Goal: Information Seeking & Learning: Check status

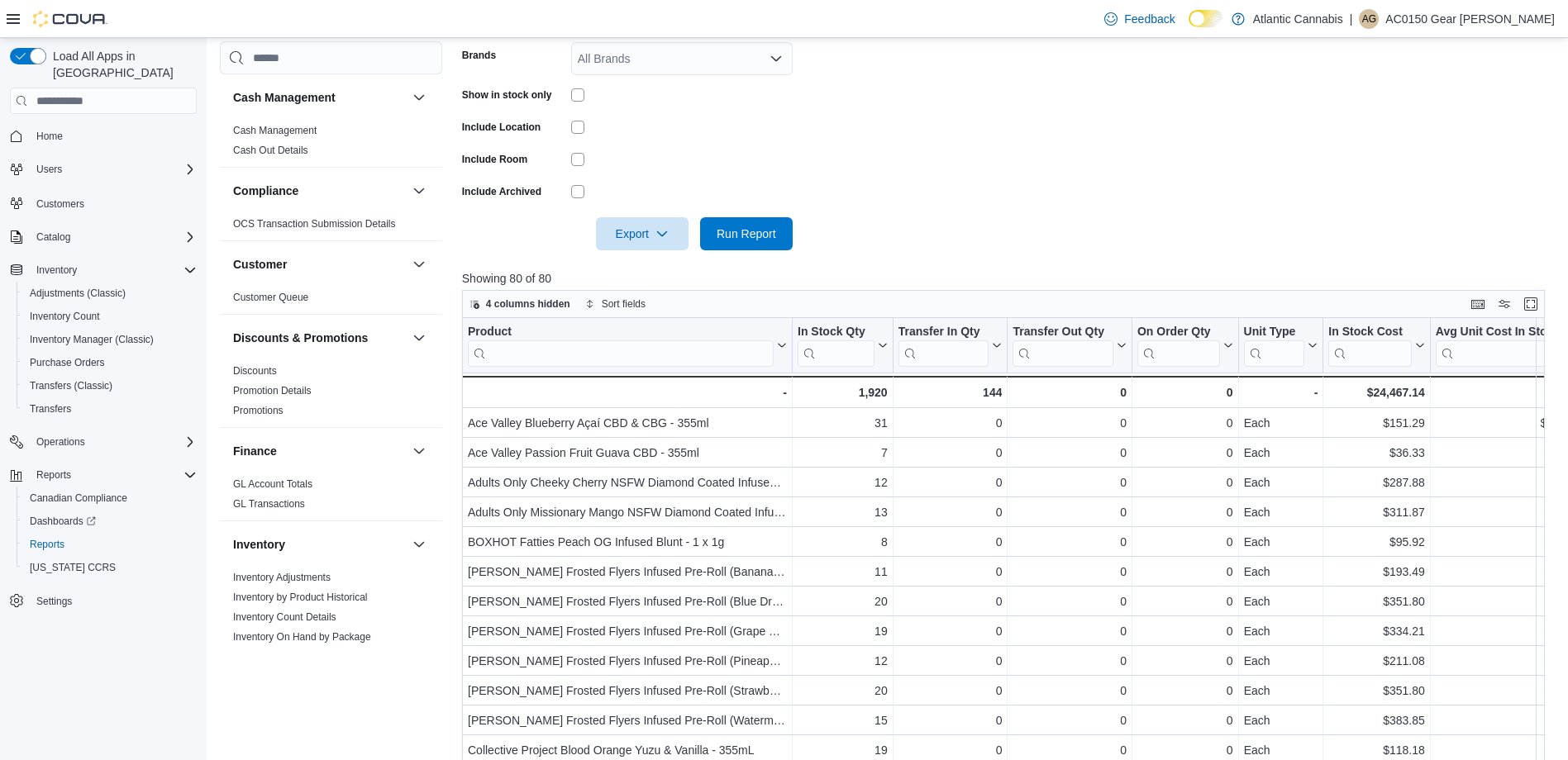
scroll to position [248, 0]
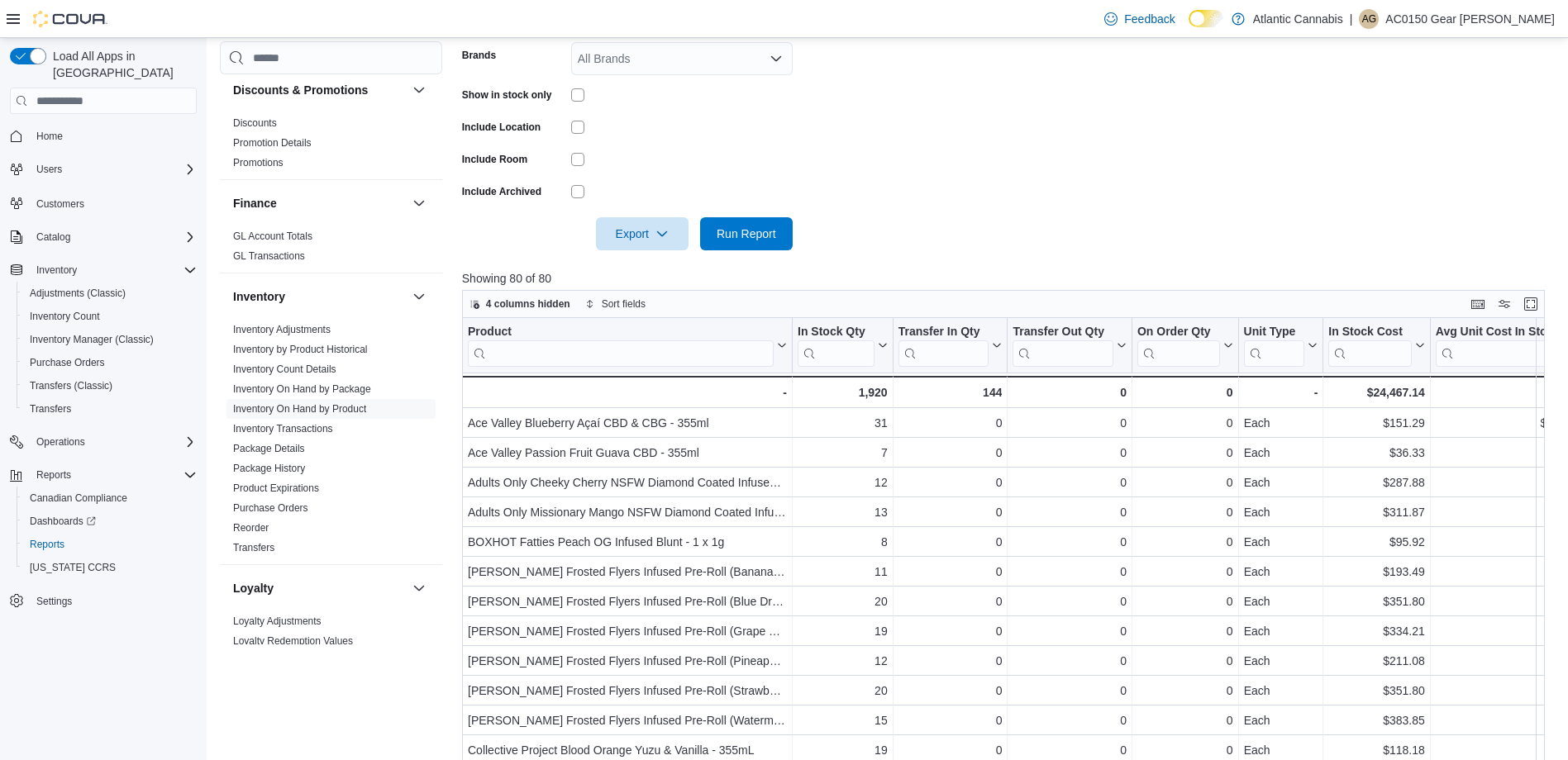
click at [674, 112] on form "Locations Placentia Classifications Beverage Infused Pre-Roll Products All Prod…" at bounding box center [1009, 64] width 1095 height 372
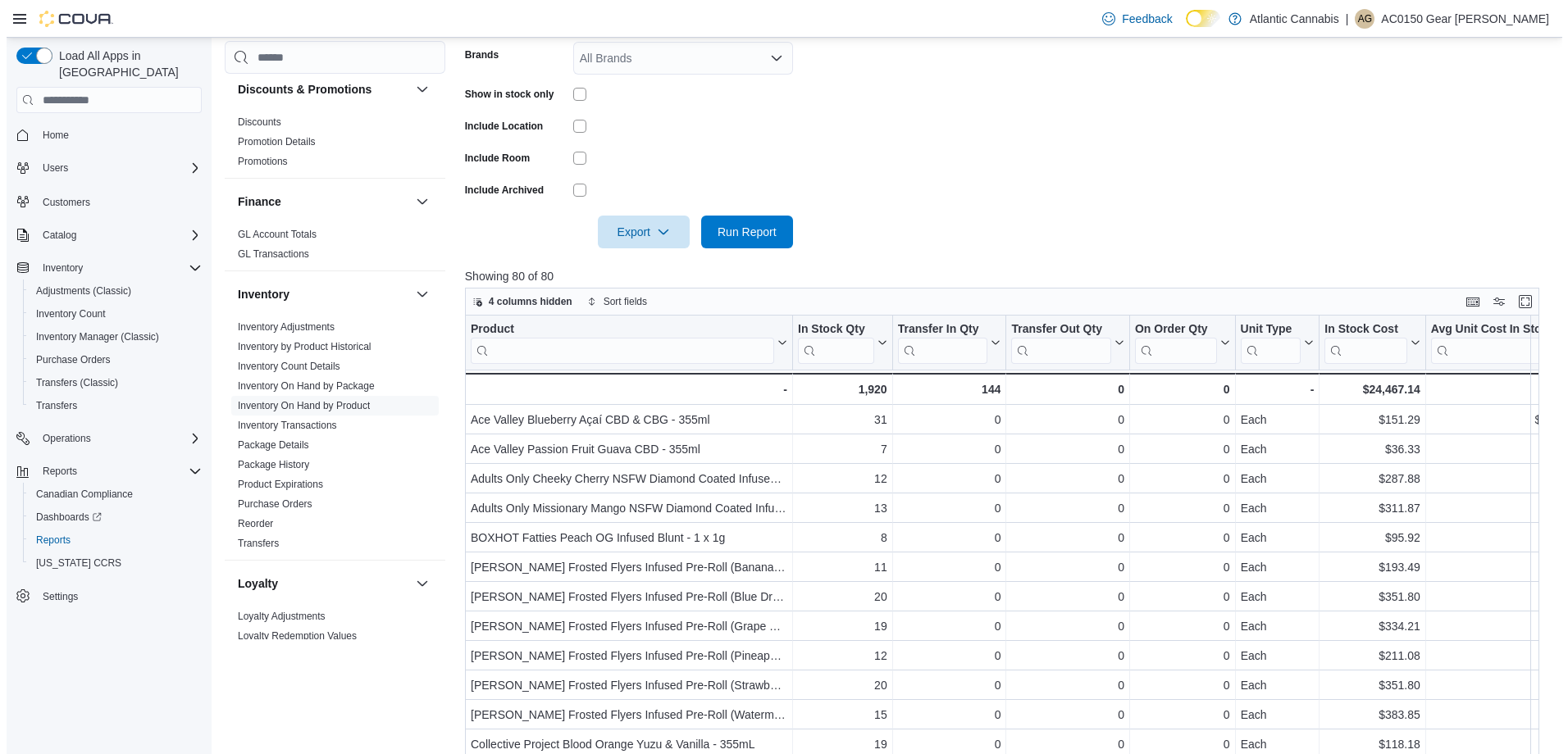
scroll to position [0, 0]
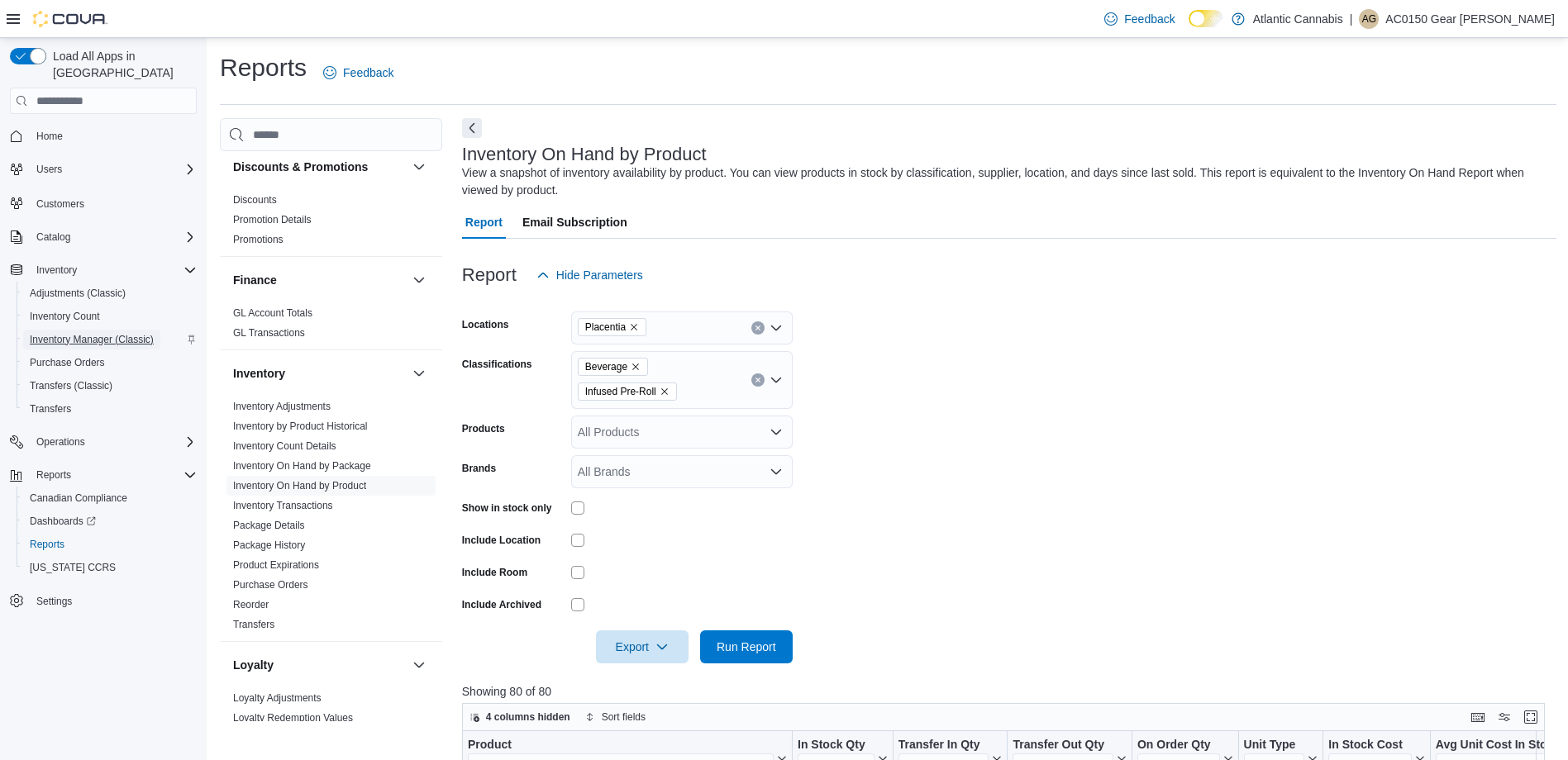
click at [90, 333] on span "Inventory Manager (Classic)" at bounding box center [91, 339] width 124 height 13
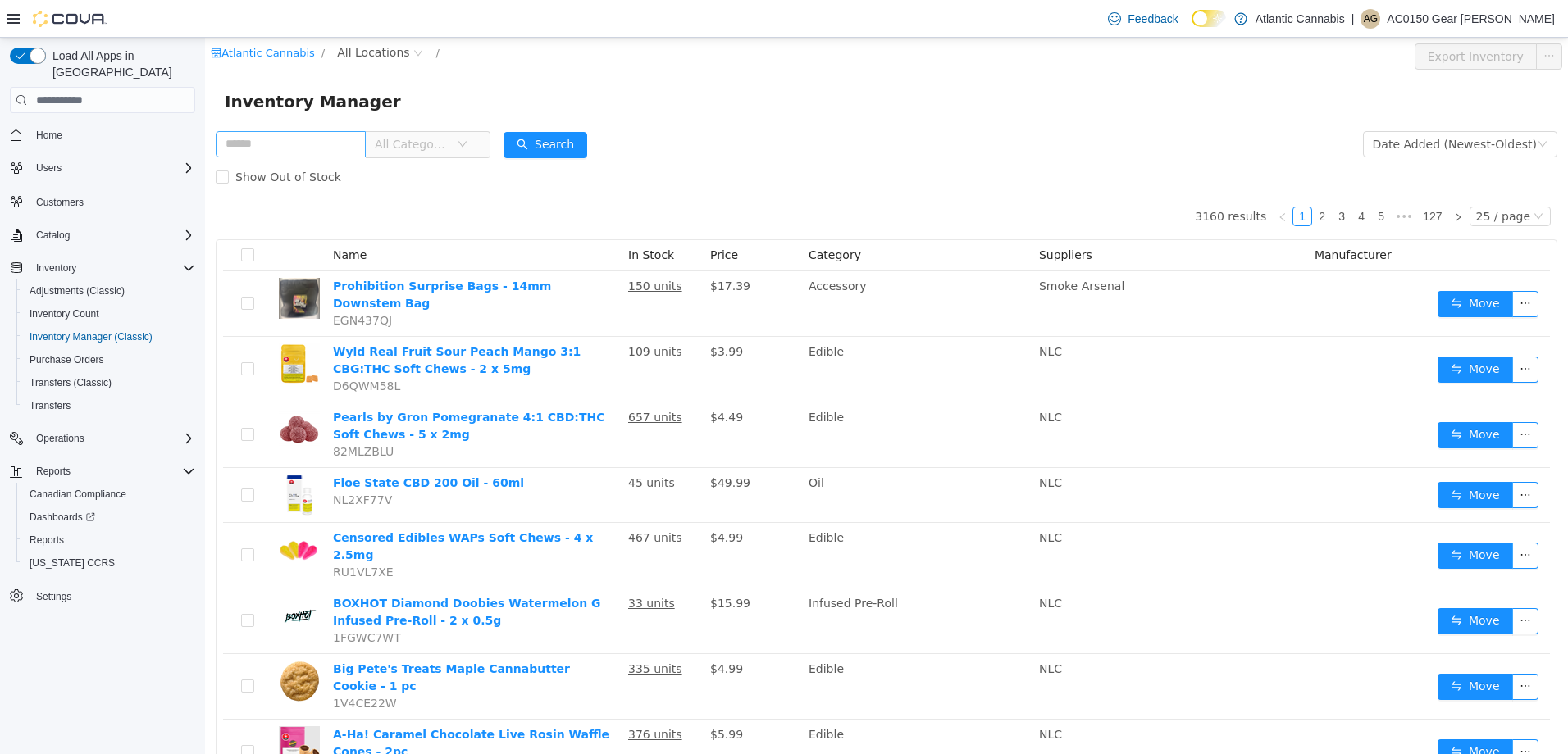
click at [260, 146] on input "text" at bounding box center [291, 144] width 150 height 27
type input "**********"
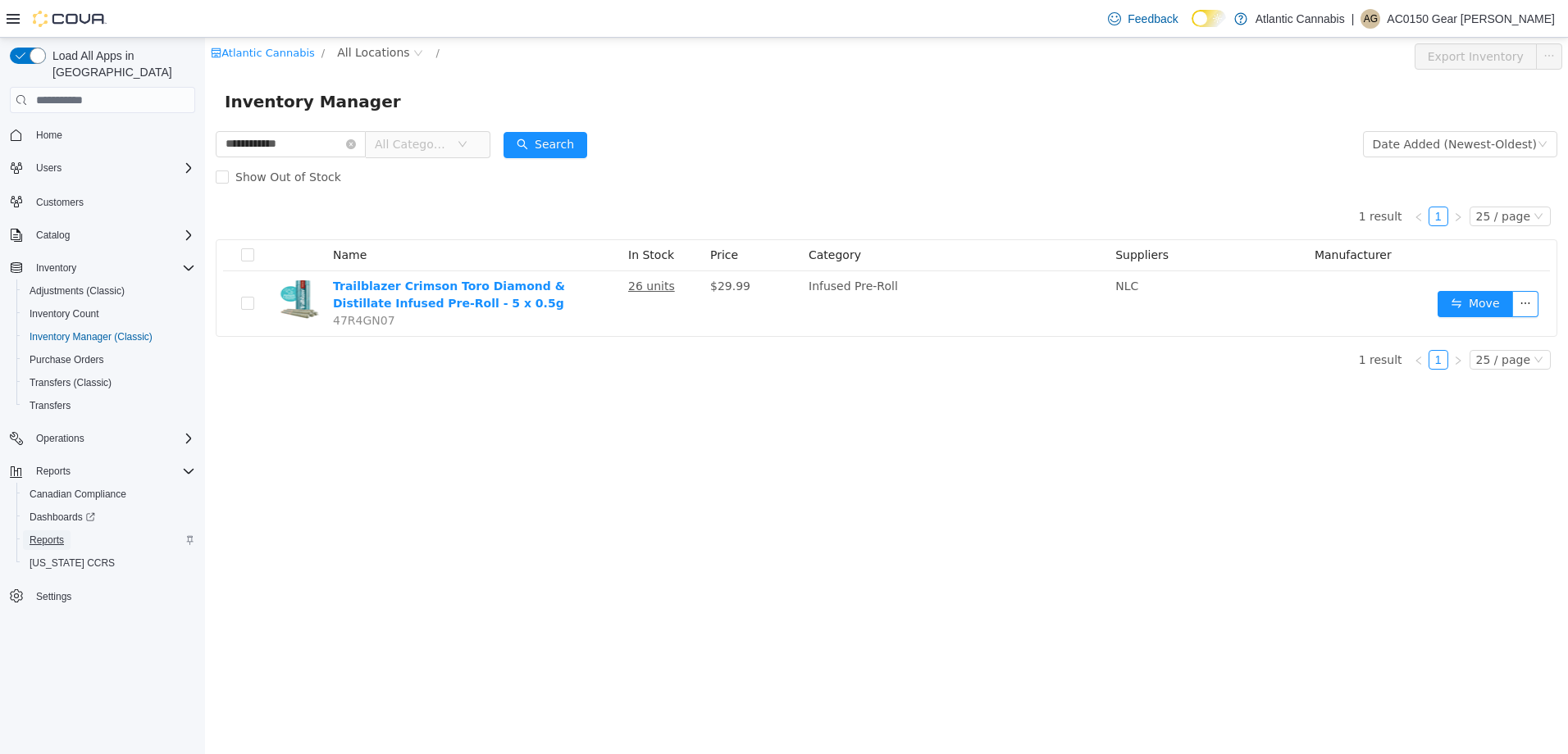
click at [70, 530] on link "Reports" at bounding box center [47, 540] width 48 height 19
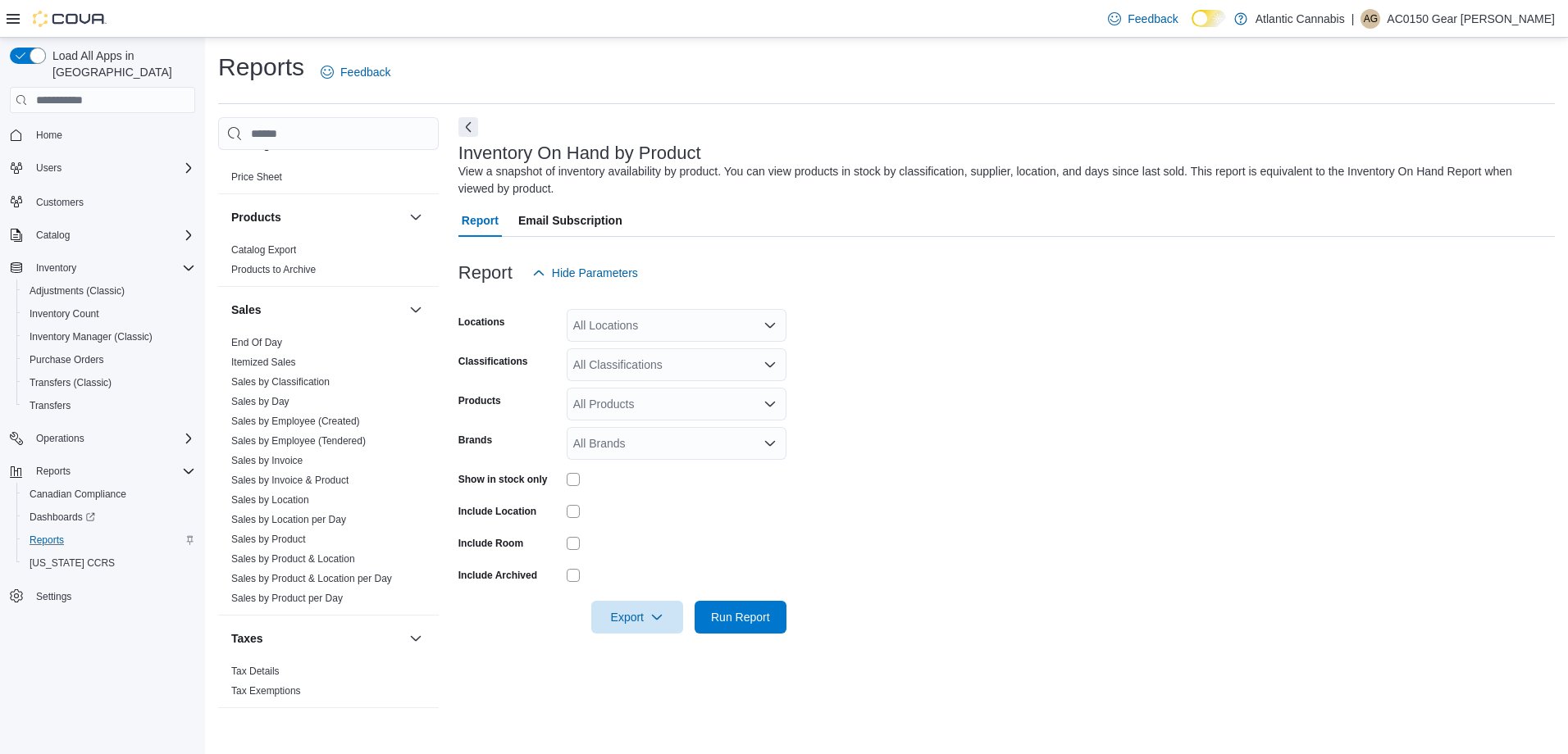
scroll to position [936, 0]
click at [347, 552] on link "Sales by Product & Location" at bounding box center [293, 550] width 124 height 11
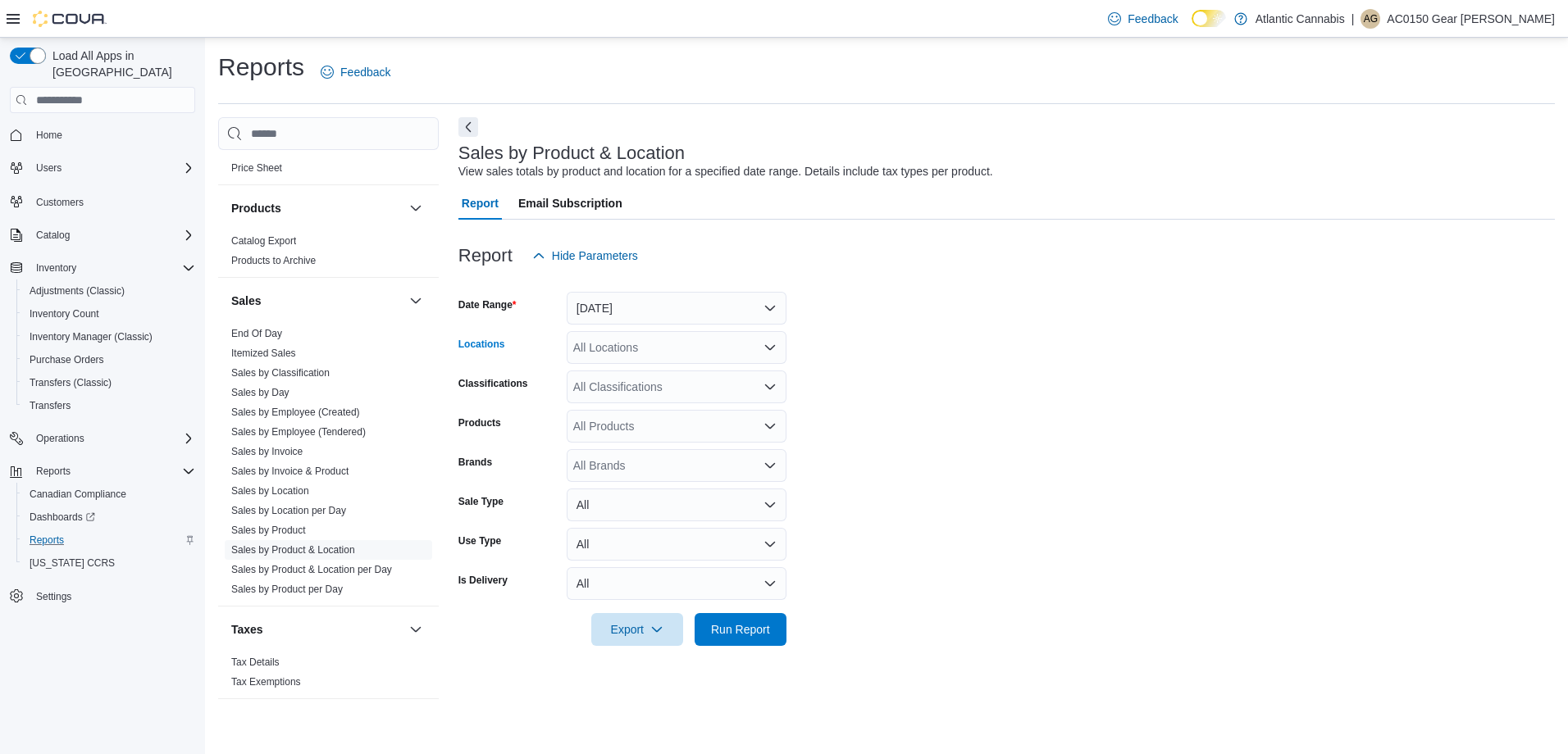
click at [665, 350] on div "All Locations" at bounding box center [677, 347] width 219 height 33
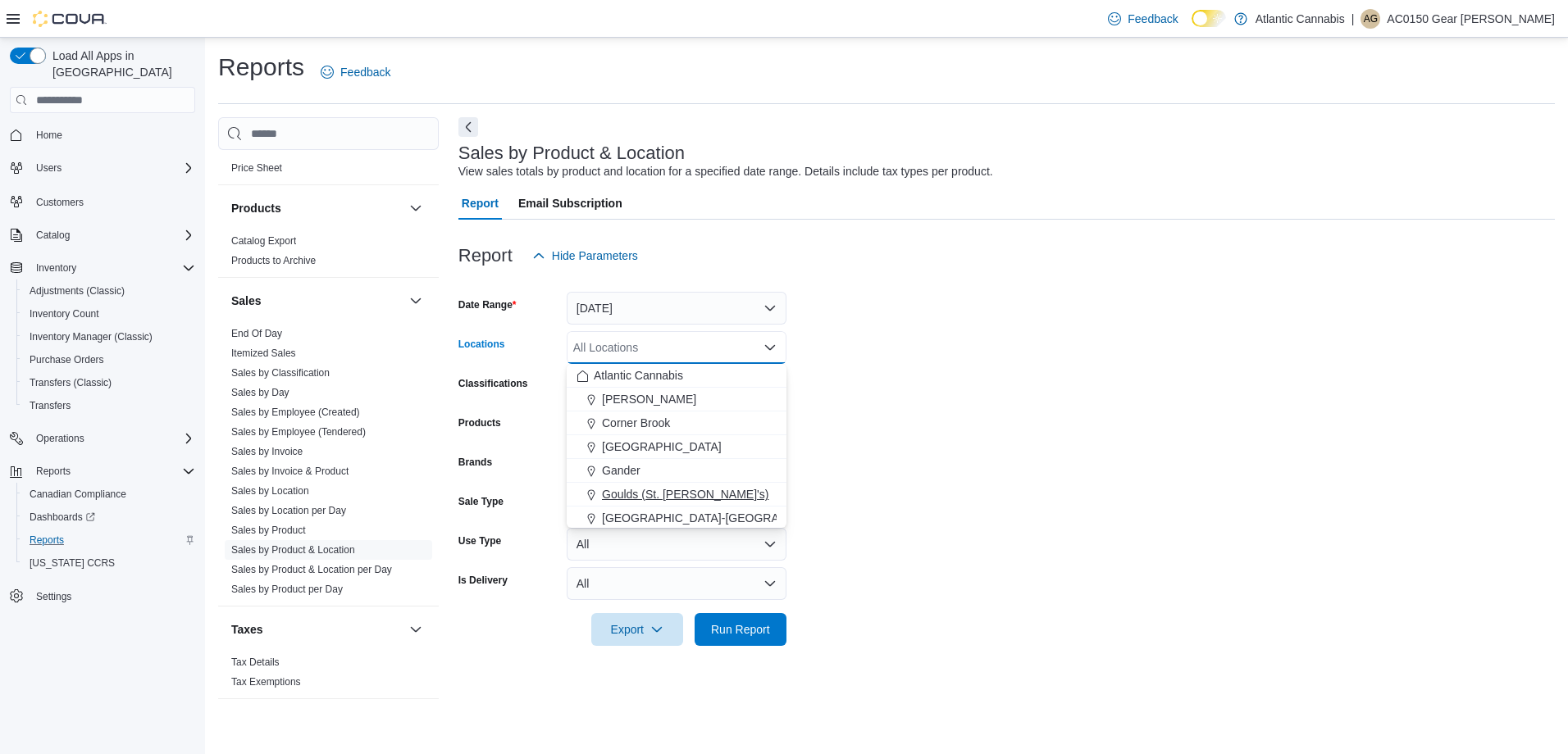
scroll to position [97, 0]
click at [643, 451] on span "Placentia" at bounding box center [626, 444] width 48 height 17
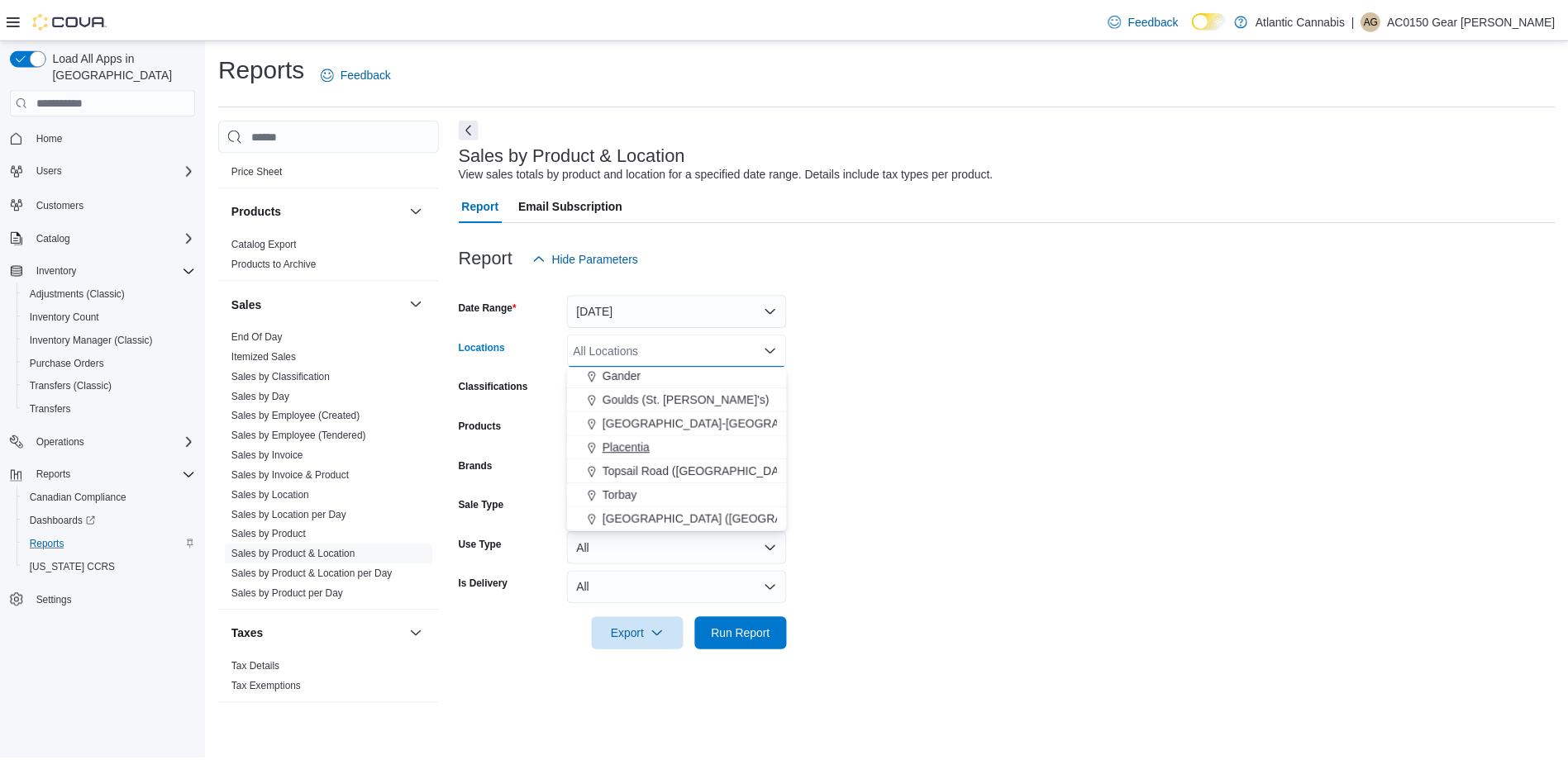
scroll to position [74, 0]
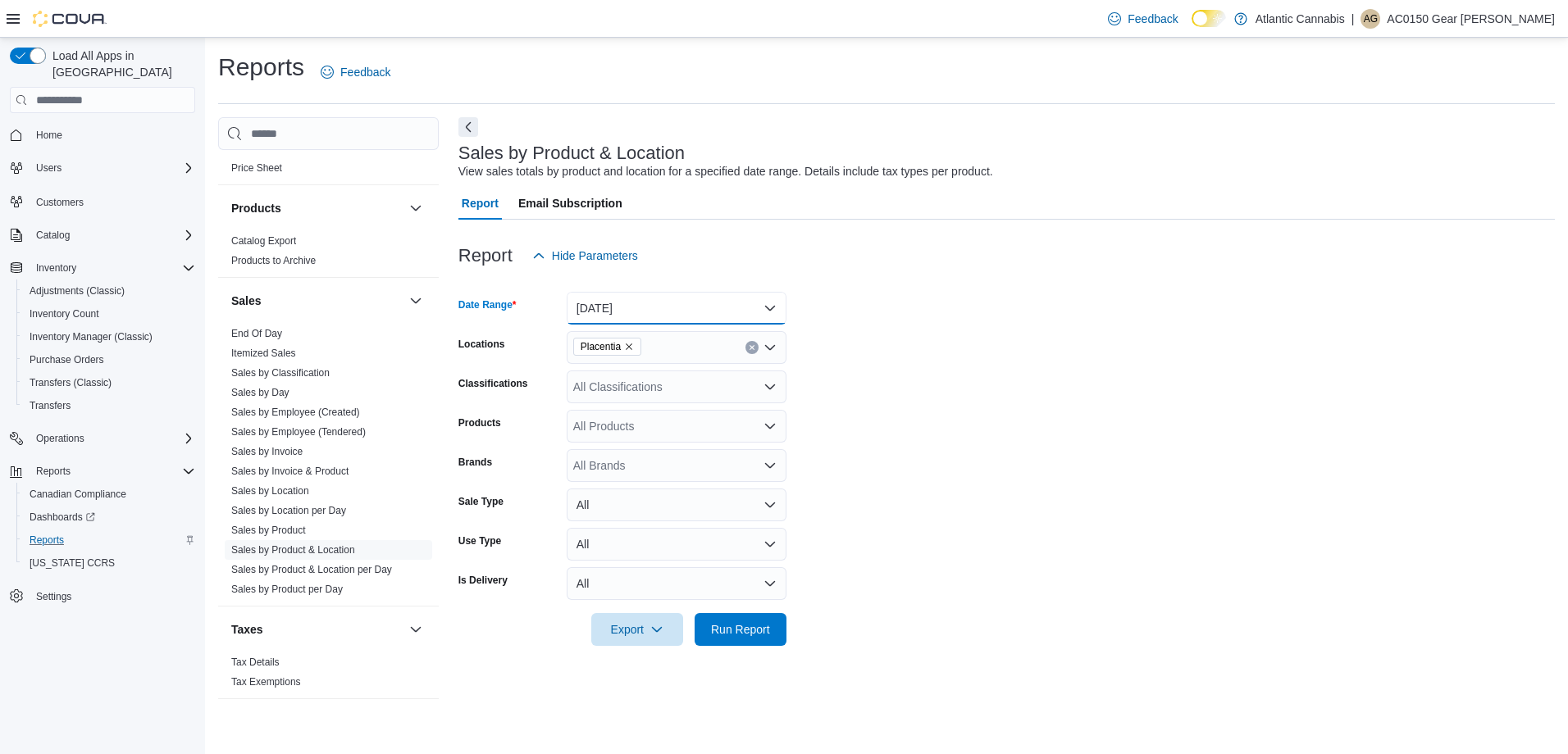
click at [699, 300] on button "[DATE]" at bounding box center [677, 308] width 219 height 33
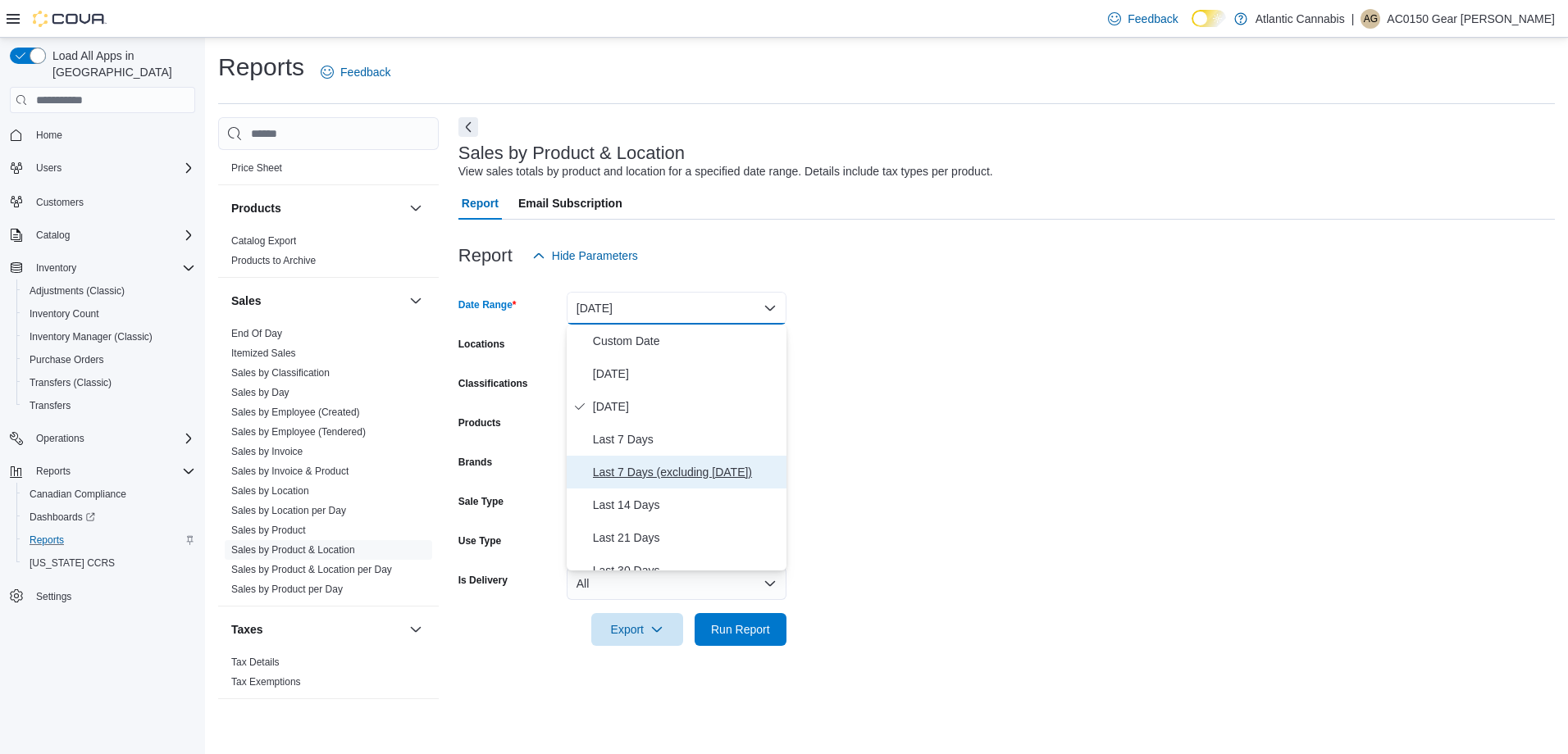
click at [674, 464] on span "Last 7 Days (excluding [DATE])" at bounding box center [685, 472] width 187 height 19
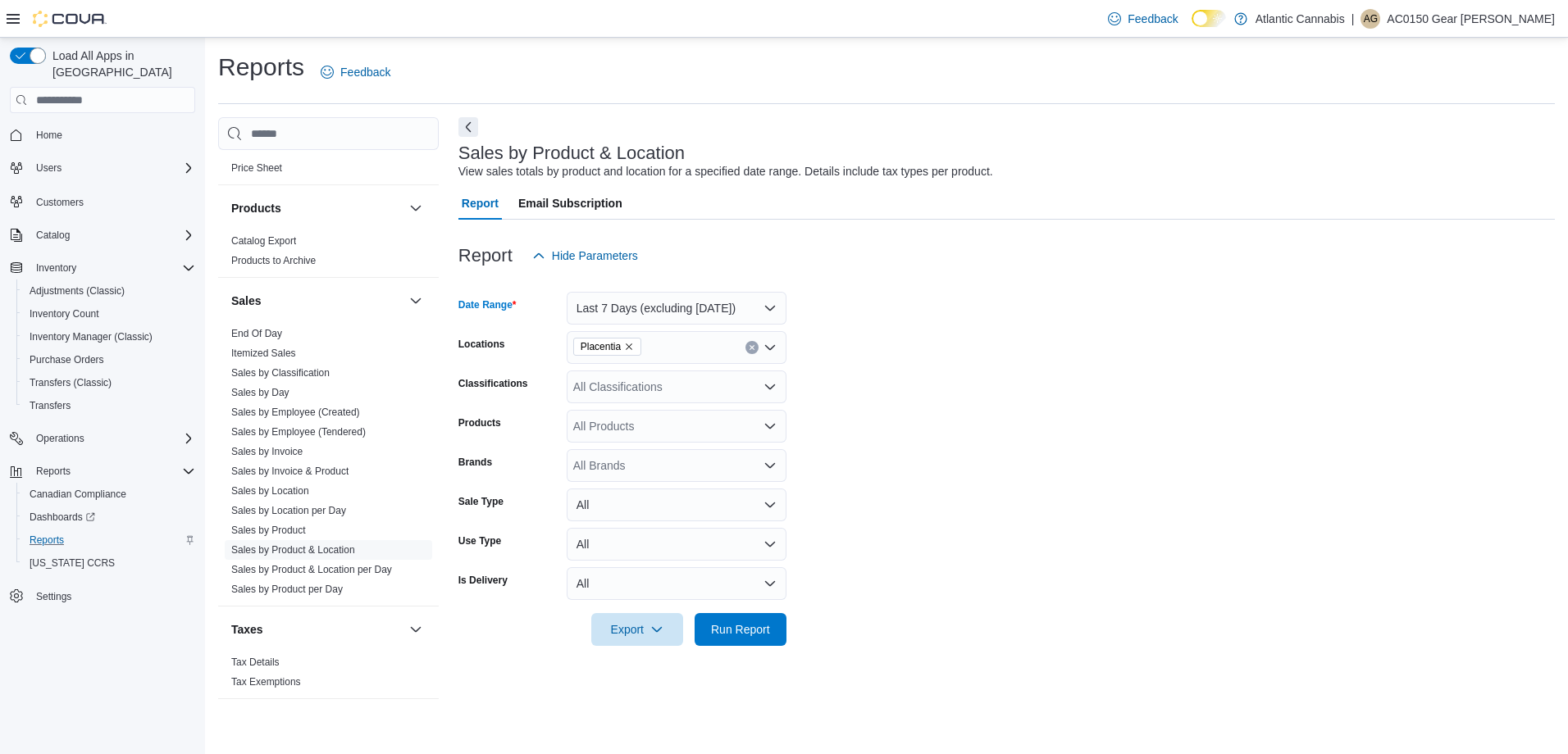
click at [657, 416] on div "All Products" at bounding box center [677, 426] width 219 height 33
type input "*****"
click at [629, 473] on div "Trailblazer Cri...Roll - 5 x 0.5g" at bounding box center [677, 477] width 200 height 17
click at [1050, 561] on form "Date Range Last 7 Days (excluding [DATE]) Locations Placentia Classifications A…" at bounding box center [1006, 459] width 1097 height 374
click at [753, 632] on span "Run Report" at bounding box center [740, 628] width 59 height 17
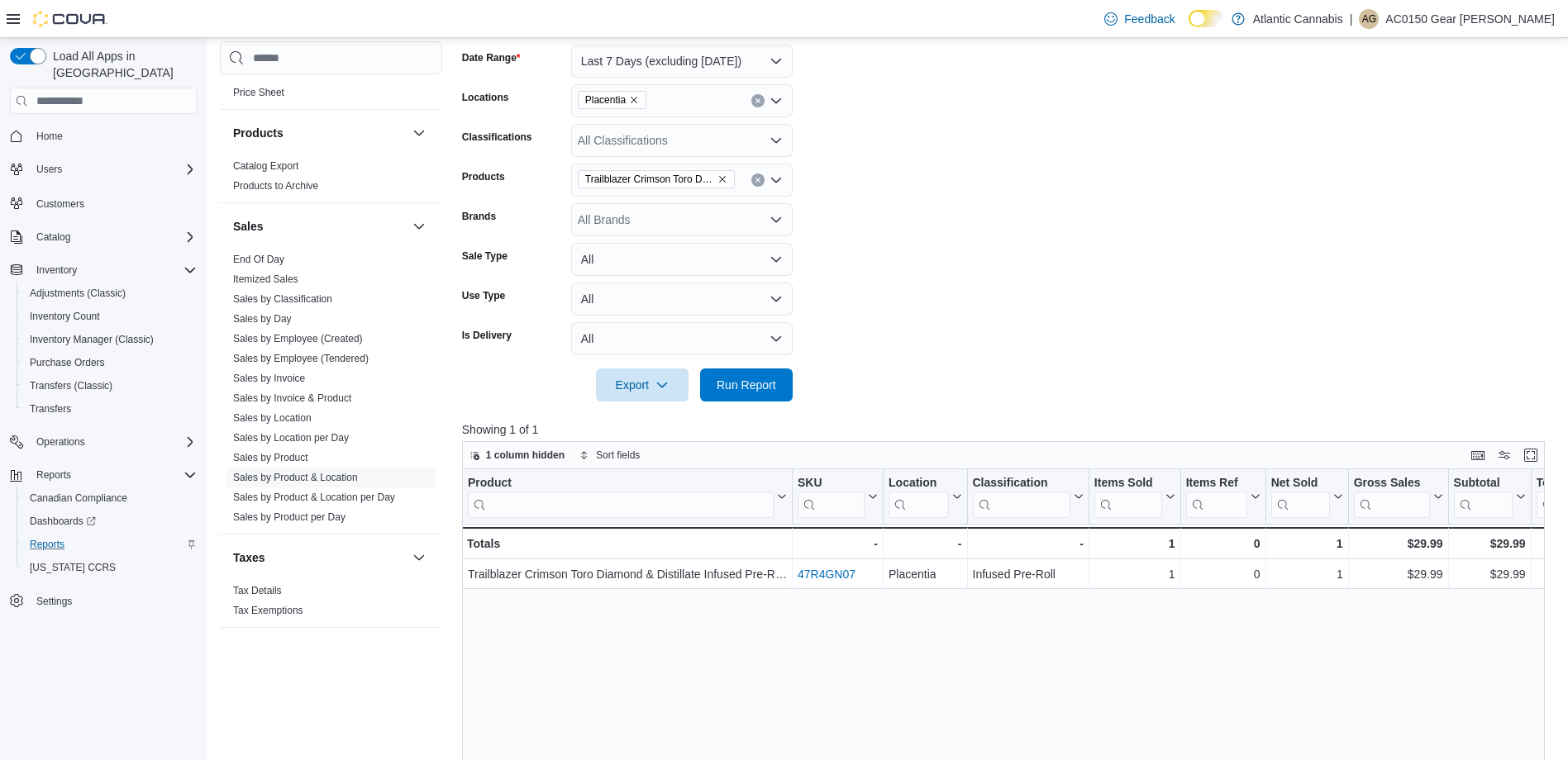
scroll to position [331, 0]
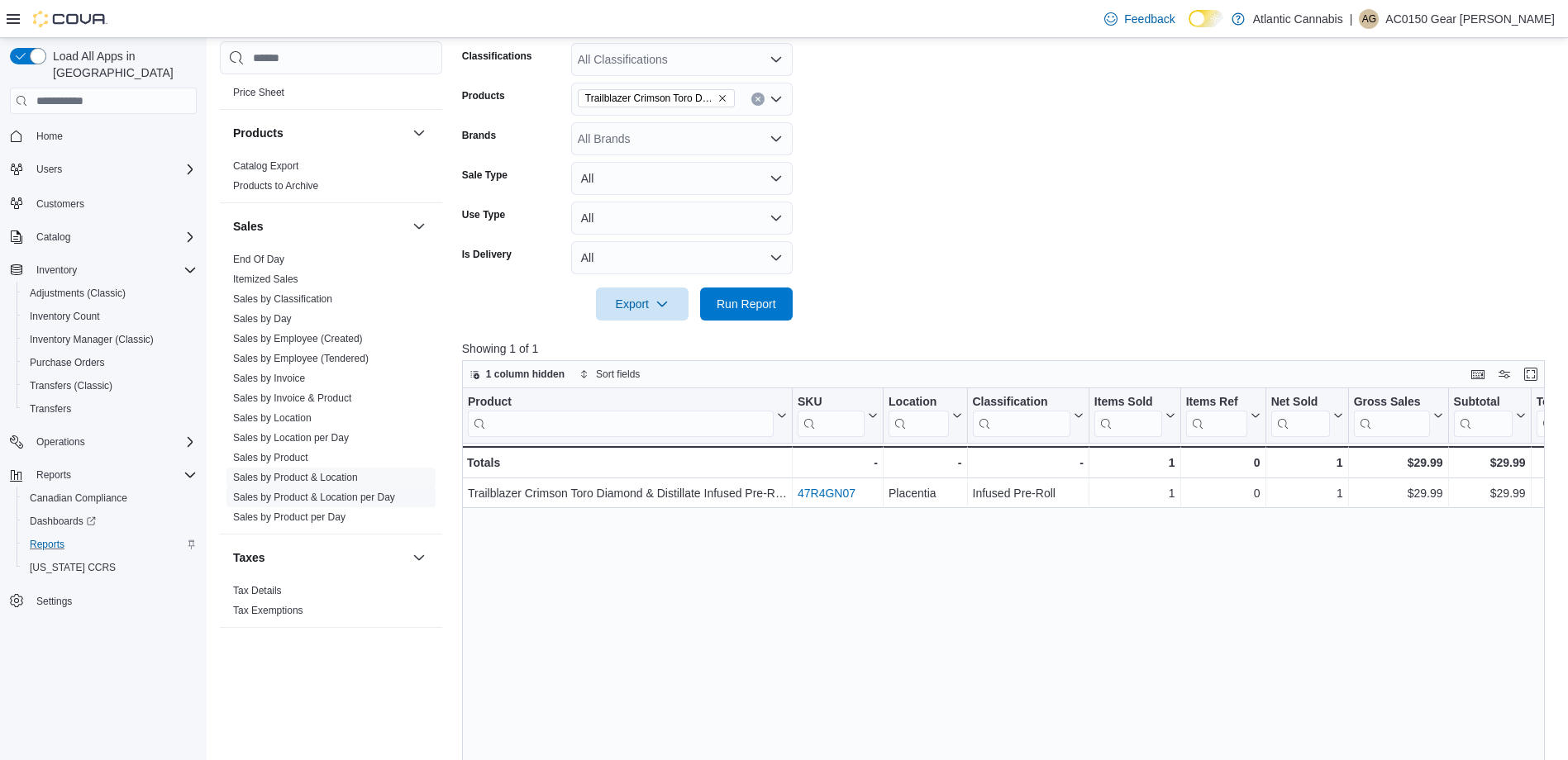
click at [349, 493] on link "Sales by Product & Location per Day" at bounding box center [314, 497] width 162 height 12
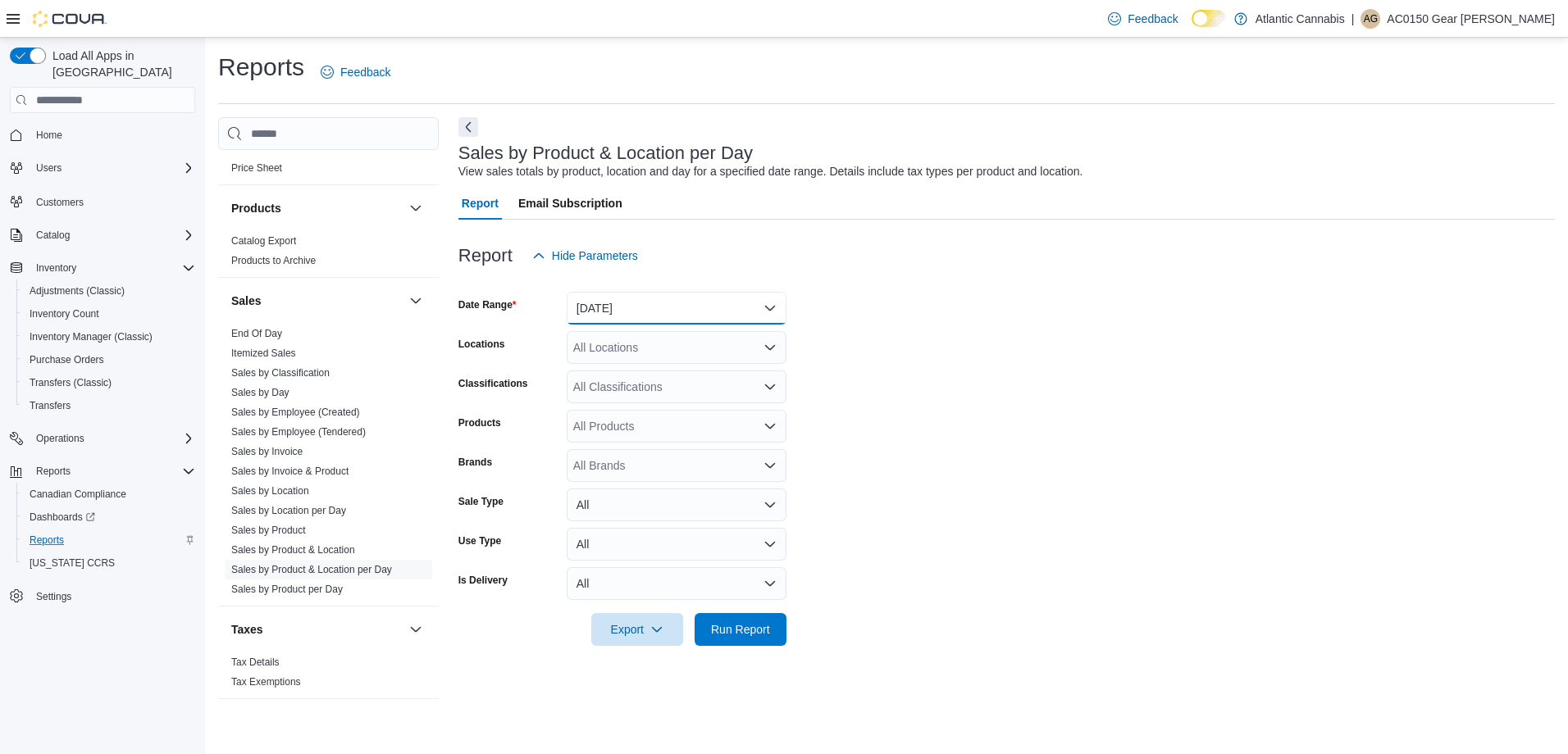
click at [634, 313] on button "[DATE]" at bounding box center [677, 308] width 219 height 33
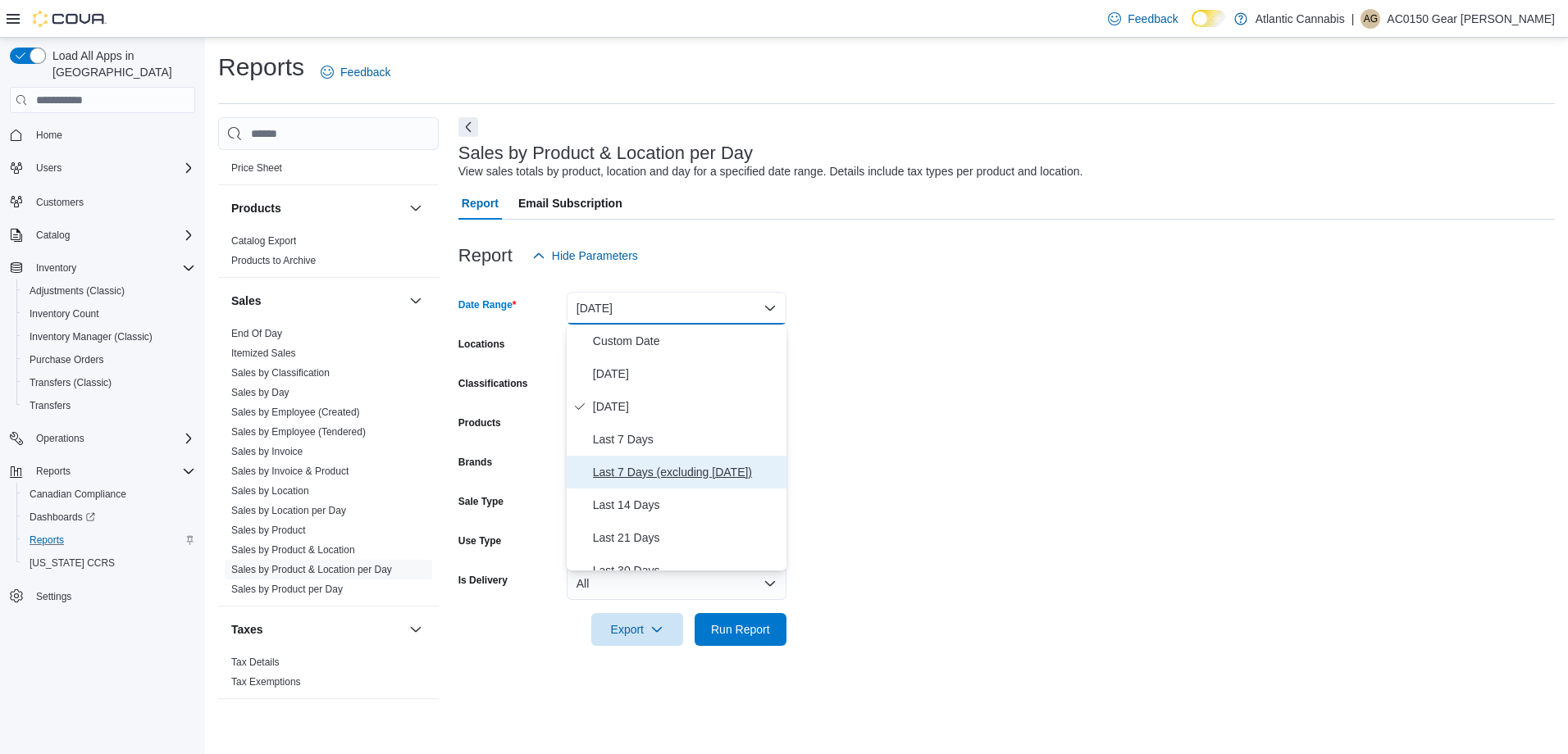
click at [654, 468] on span "Last 7 Days (excluding [DATE])" at bounding box center [685, 472] width 187 height 19
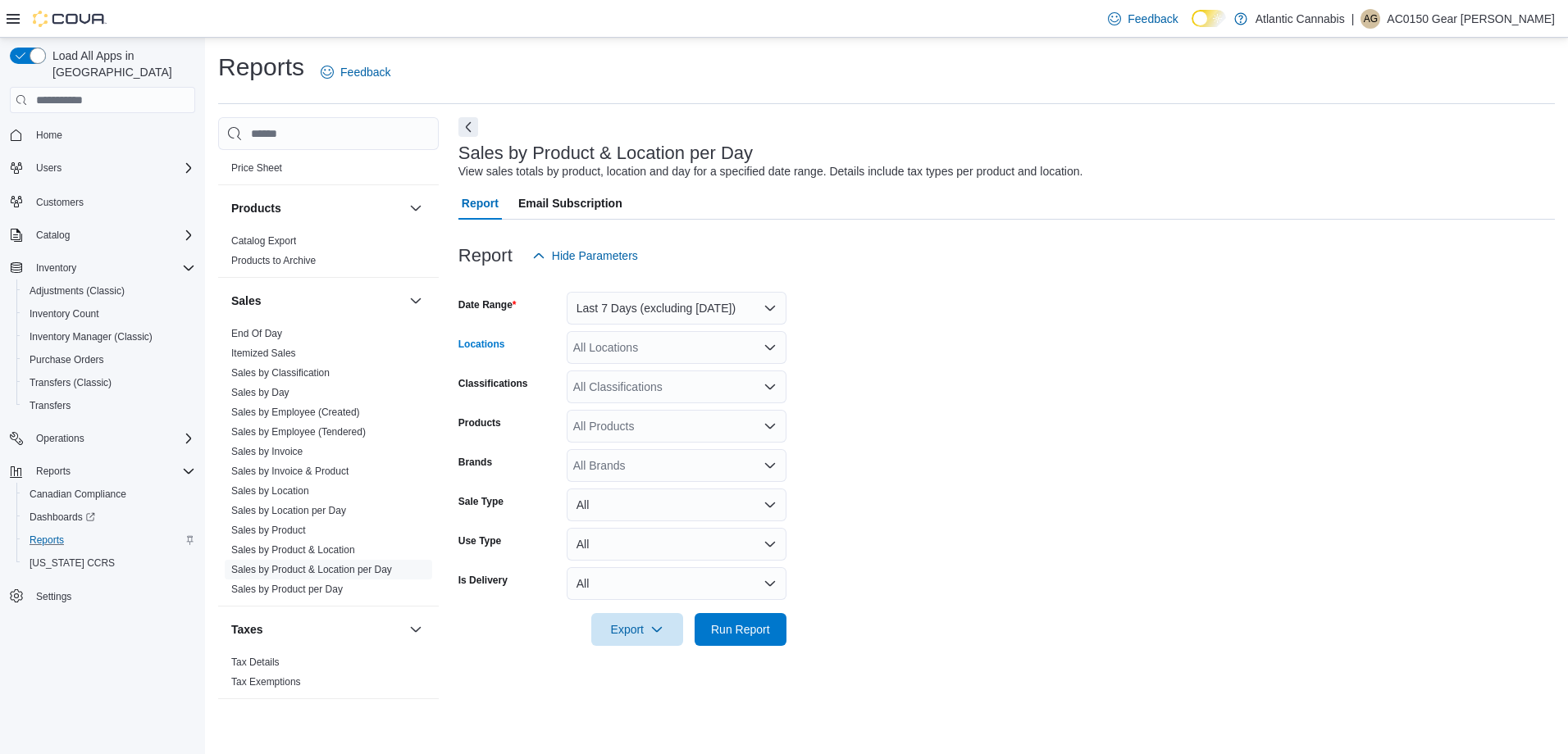
click at [619, 352] on div "All Locations" at bounding box center [677, 347] width 219 height 33
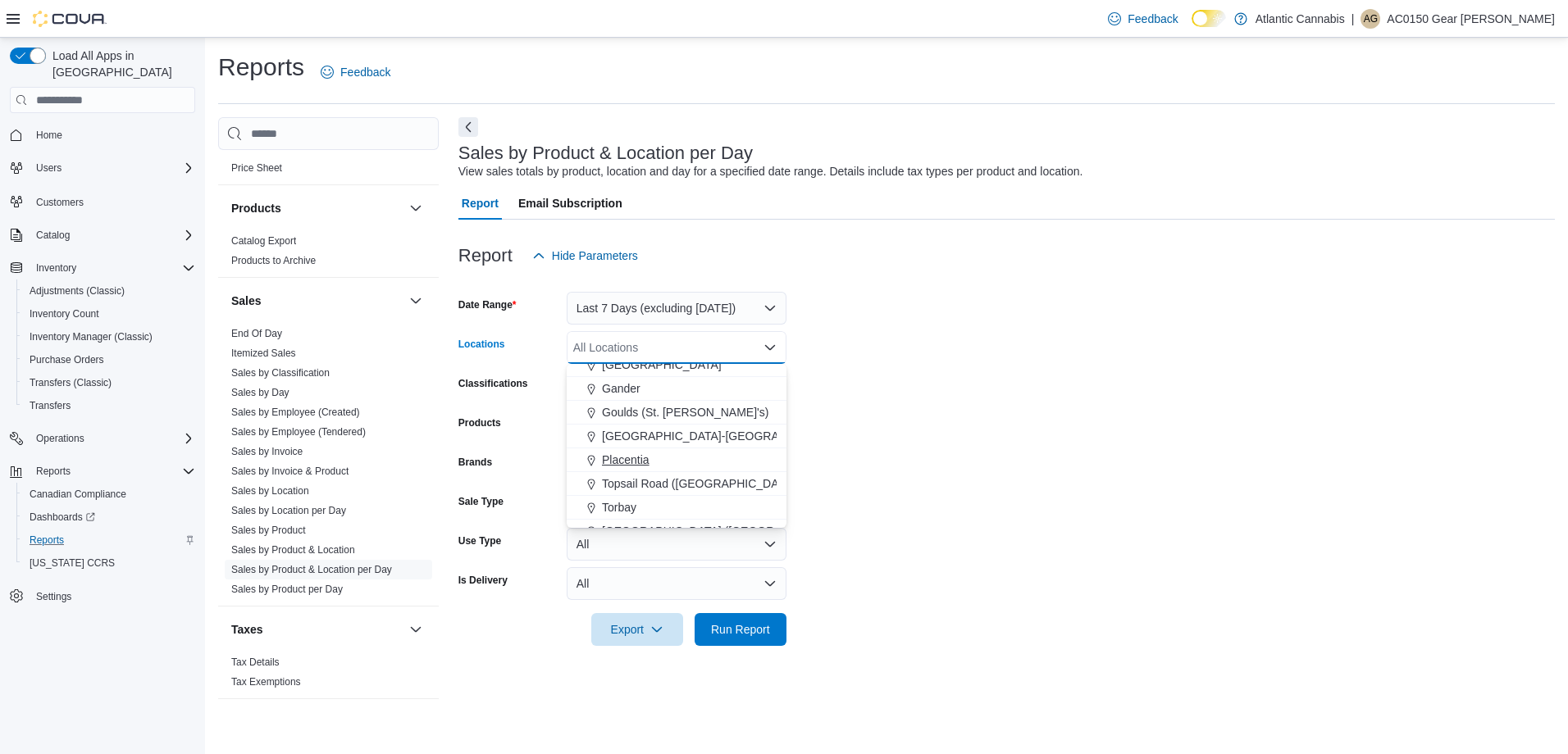
click at [639, 455] on span "Placentia" at bounding box center [626, 460] width 48 height 17
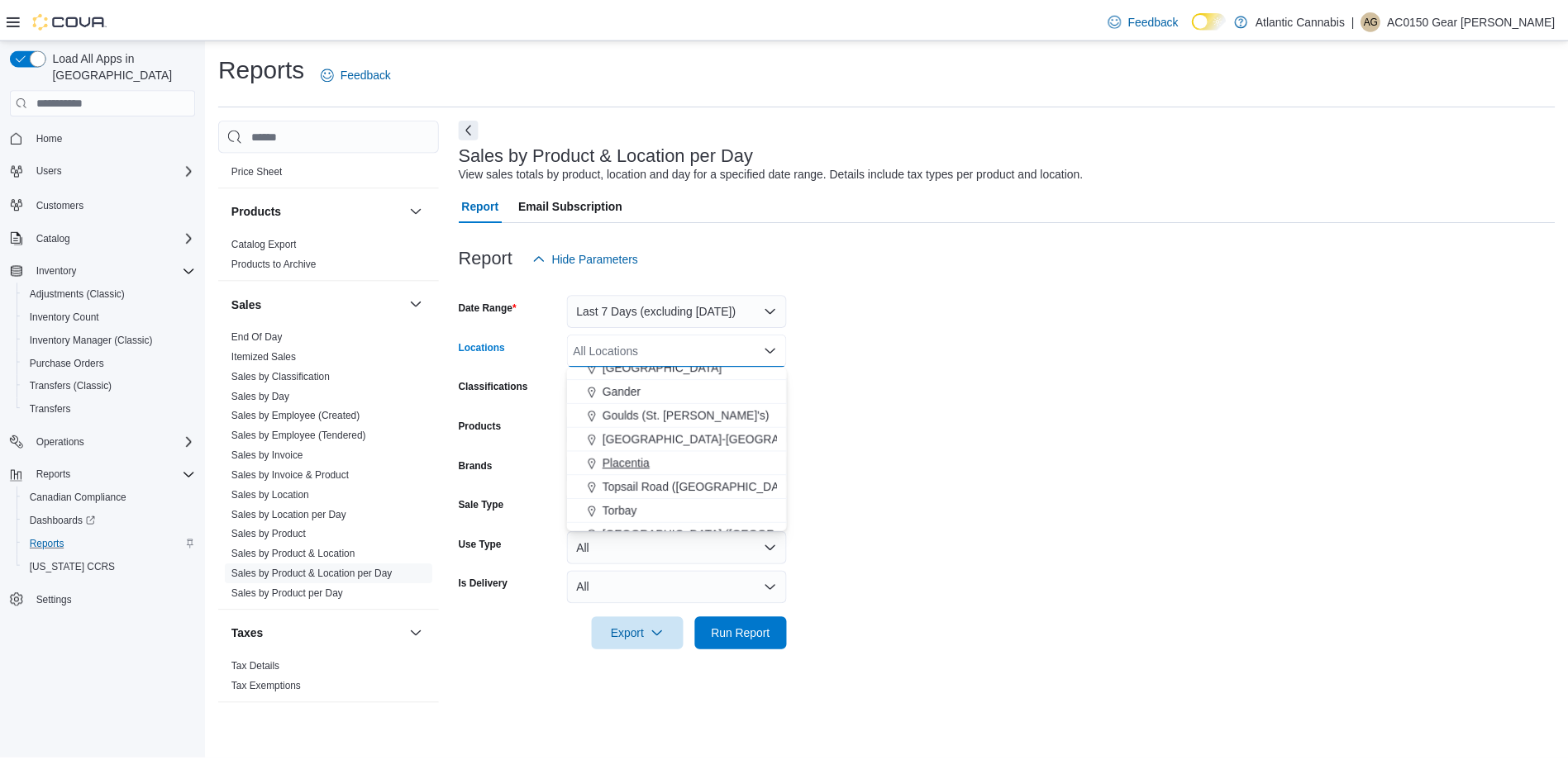
scroll to position [74, 0]
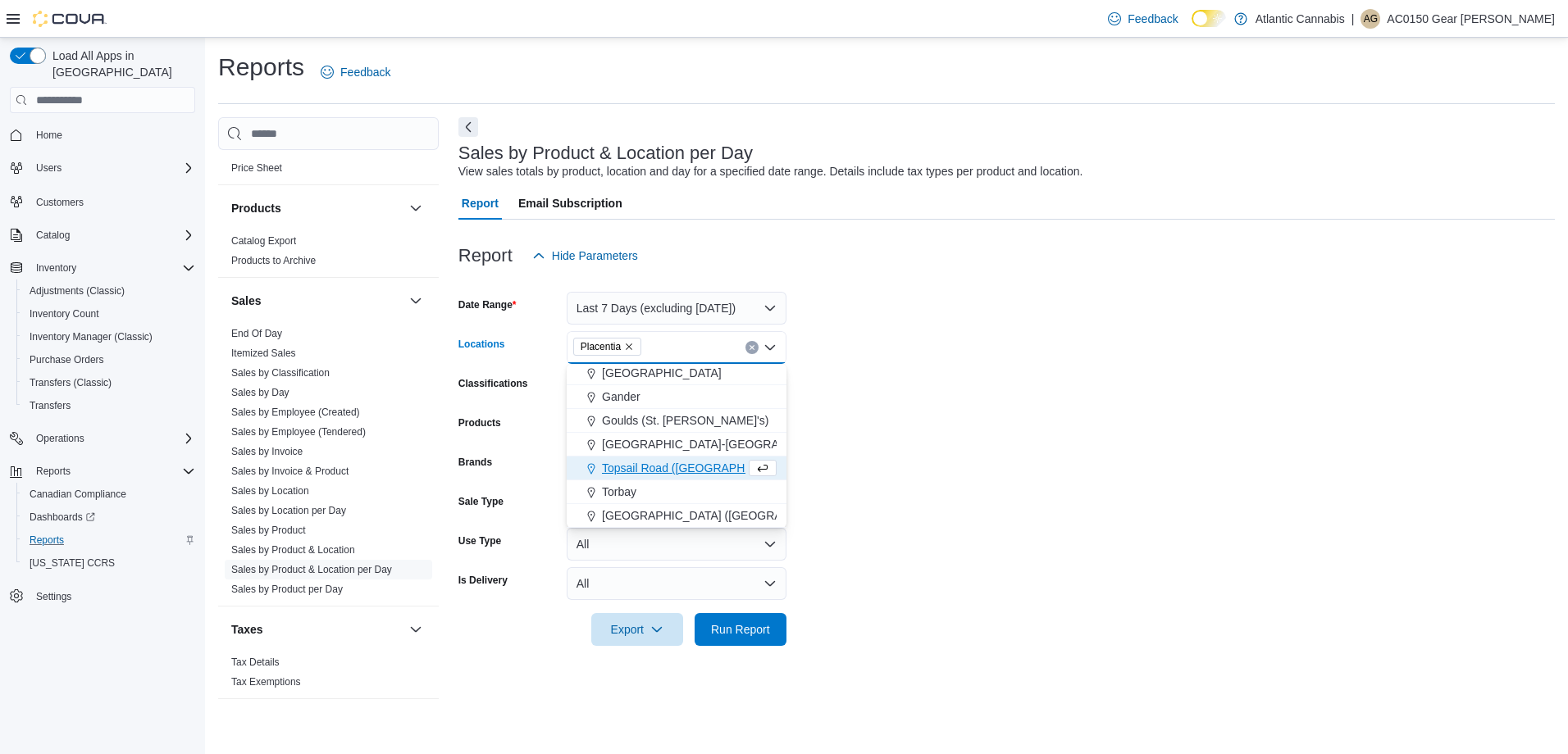
click at [1047, 434] on form "Date Range Last 7 Days (excluding [DATE]) Locations [GEOGRAPHIC_DATA] Combo box…" at bounding box center [1006, 459] width 1097 height 374
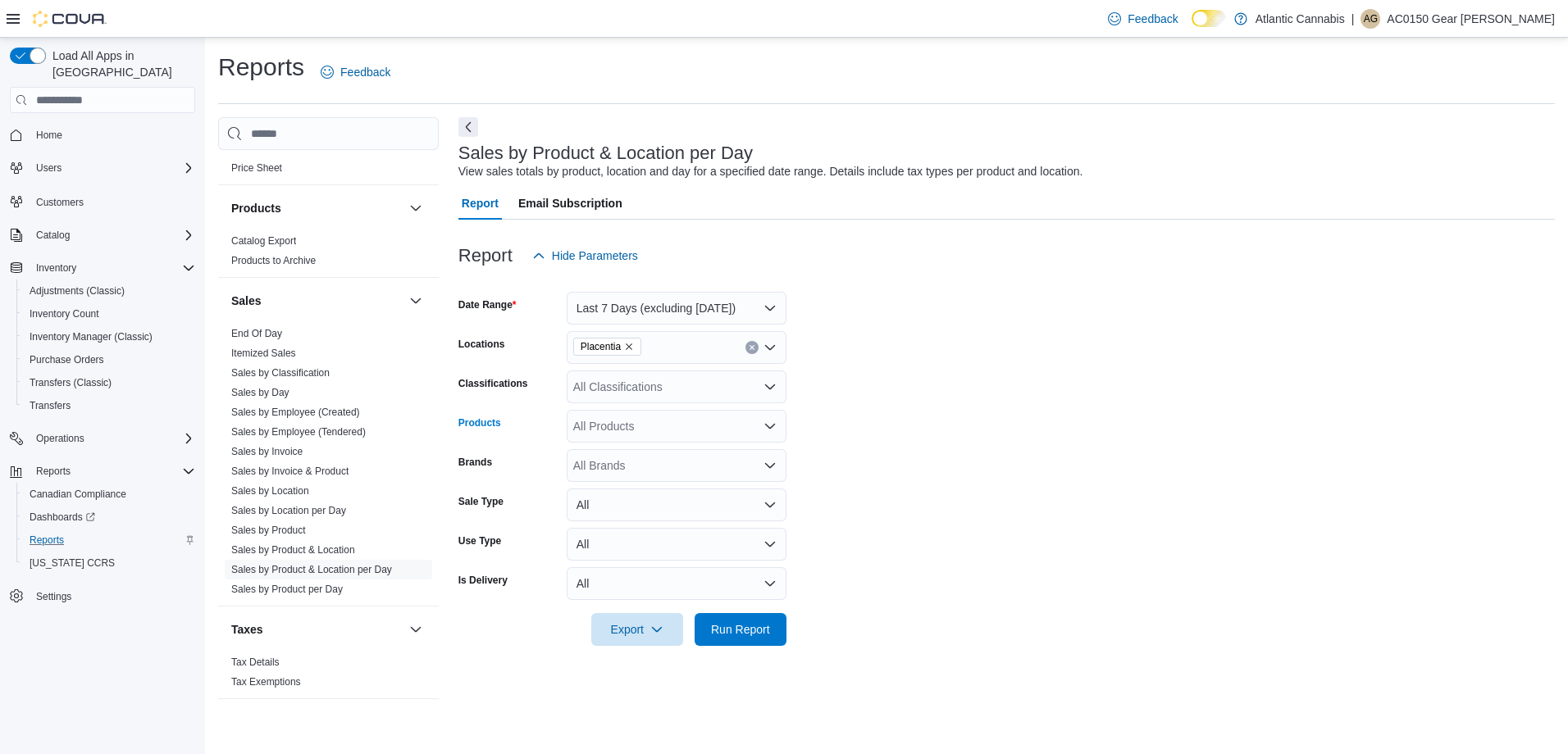
click at [666, 434] on div "All Products" at bounding box center [677, 426] width 219 height 33
type input "****"
click at [673, 452] on div "Trailblazer Cri...Roll - 5 x 0.5g" at bounding box center [677, 453] width 200 height 17
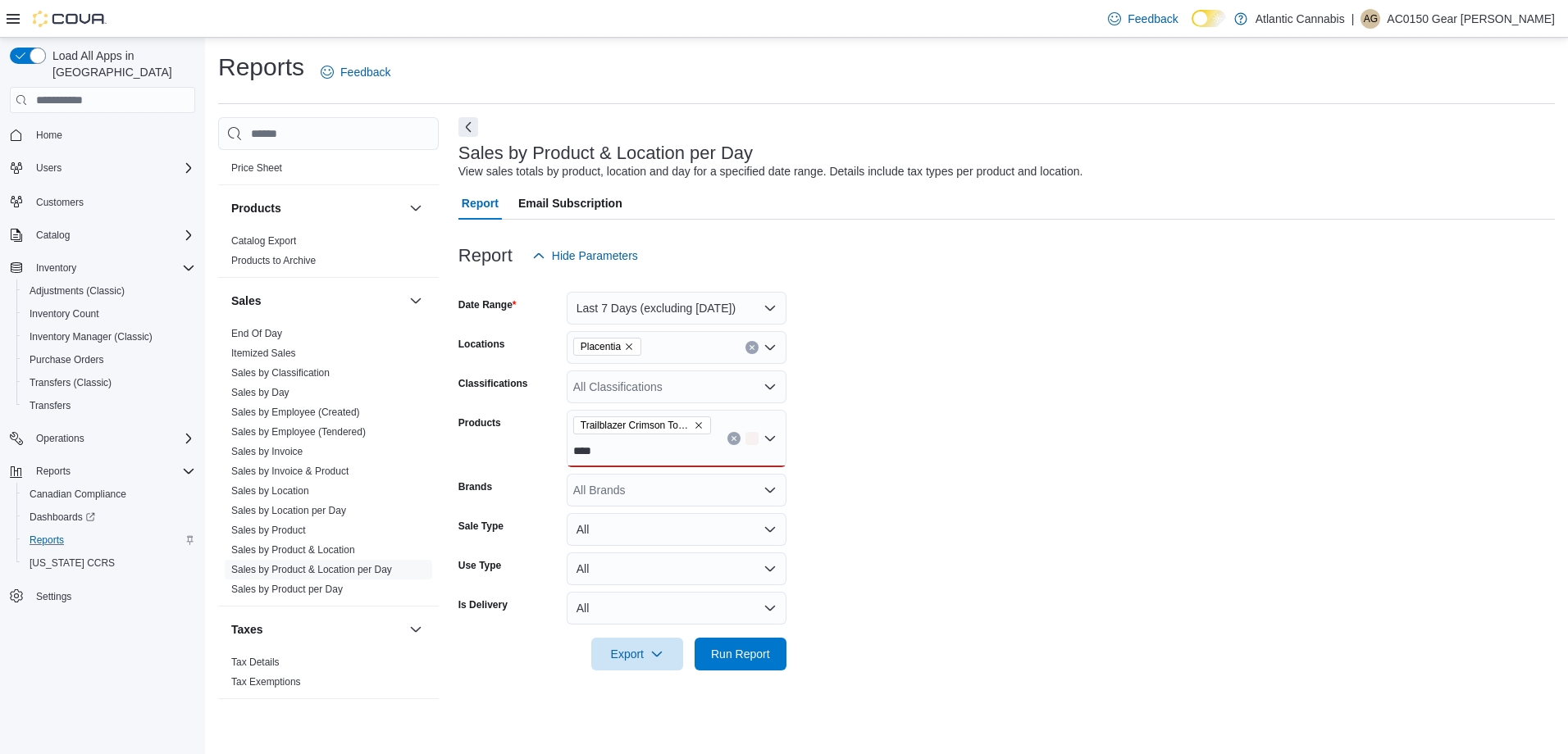
click at [1017, 472] on form "Date Range Last 7 Days (excluding [DATE]) Locations Placentia Classifications A…" at bounding box center [1006, 471] width 1097 height 399
click at [614, 456] on div "Trailblazer Crimson Toro Diamond & Distillate Infused Pre-Roll - 5 x 0.5g ****" at bounding box center [677, 438] width 219 height 57
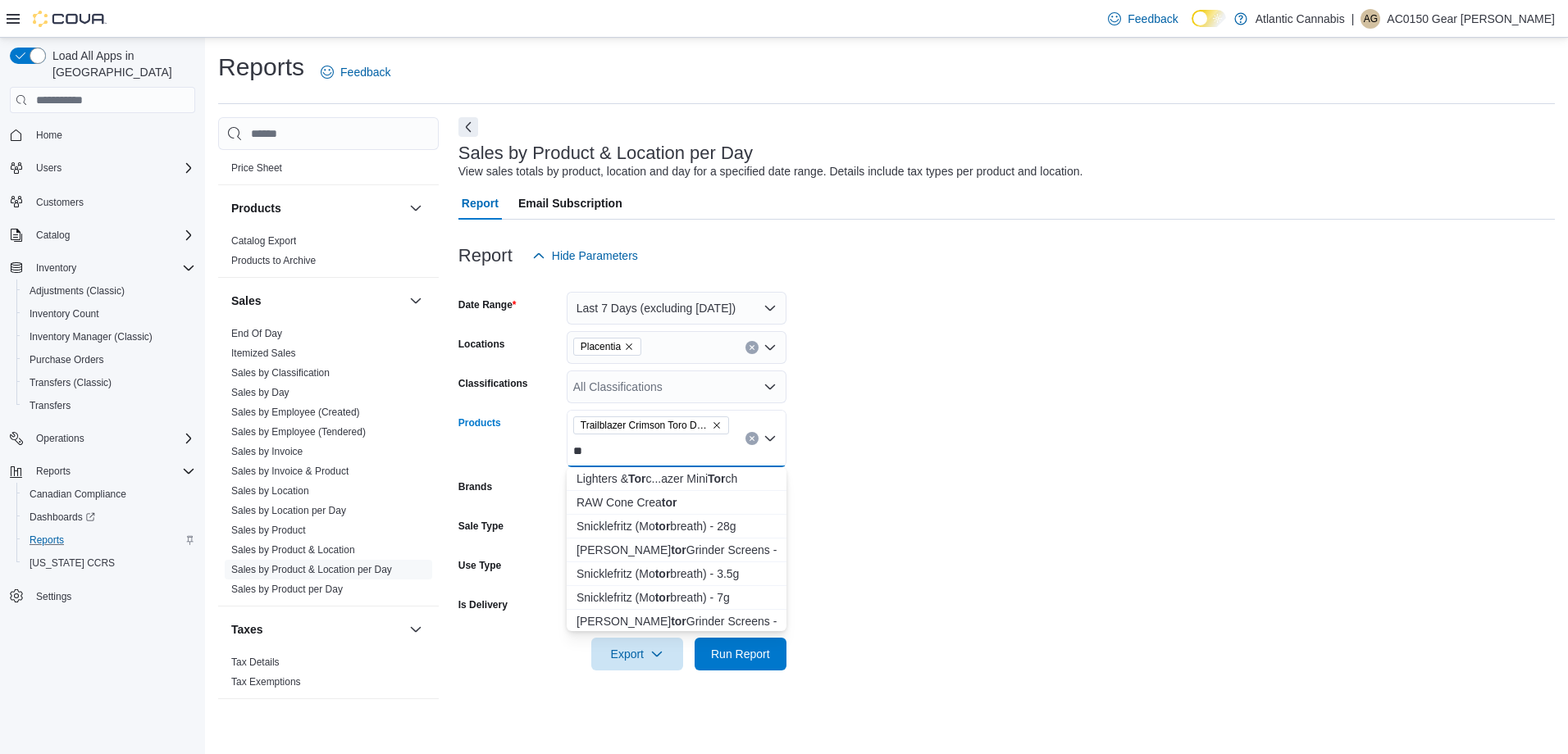
type input "*"
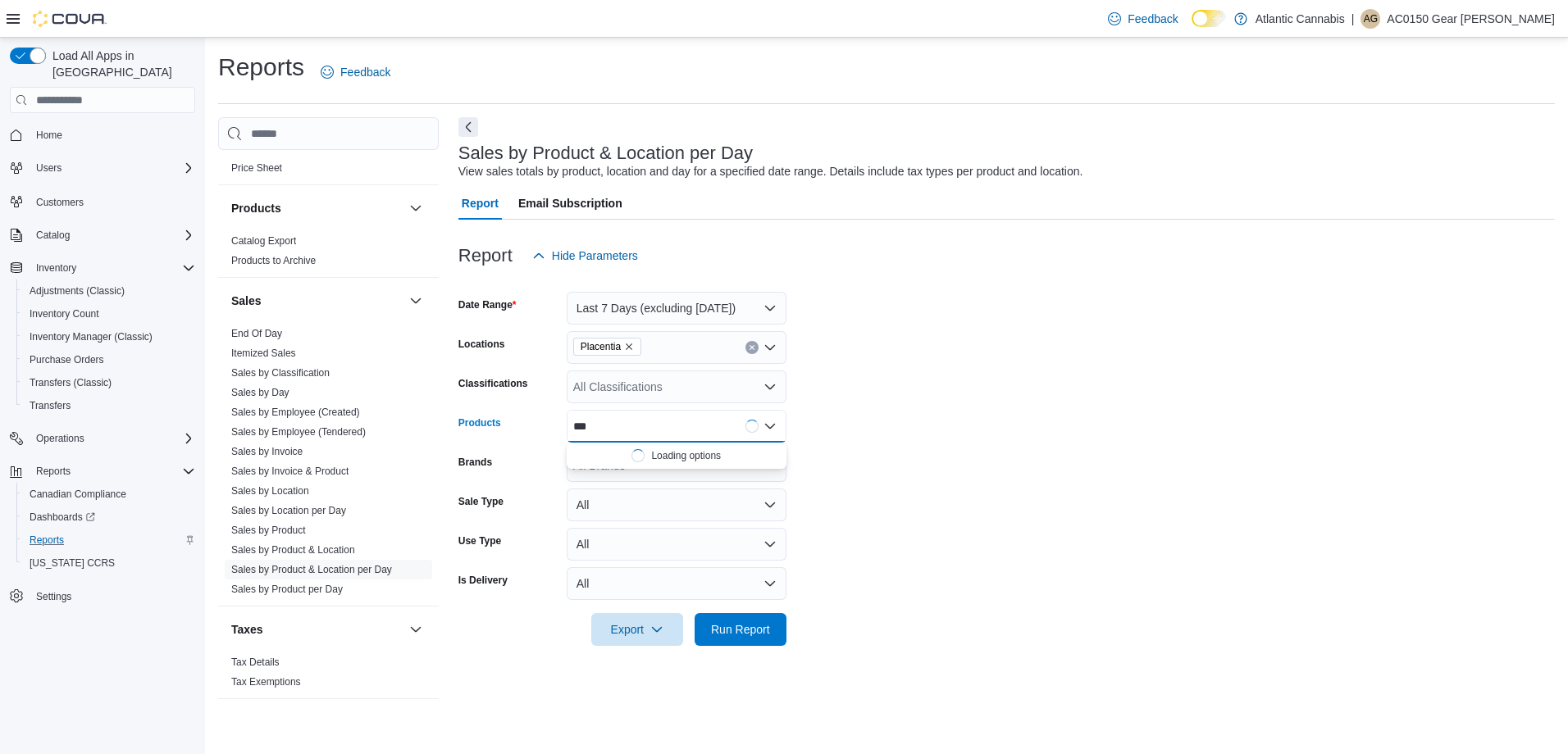
type input "****"
click at [693, 459] on div "Trailblazer Cri...Roll - 5 x 0.5g" at bounding box center [677, 453] width 200 height 17
click at [1022, 491] on form "Date Range Last 7 Days (excluding [DATE]) Locations Placentia Classifications A…" at bounding box center [1006, 459] width 1097 height 374
click at [775, 634] on span "Run Report" at bounding box center [740, 628] width 73 height 33
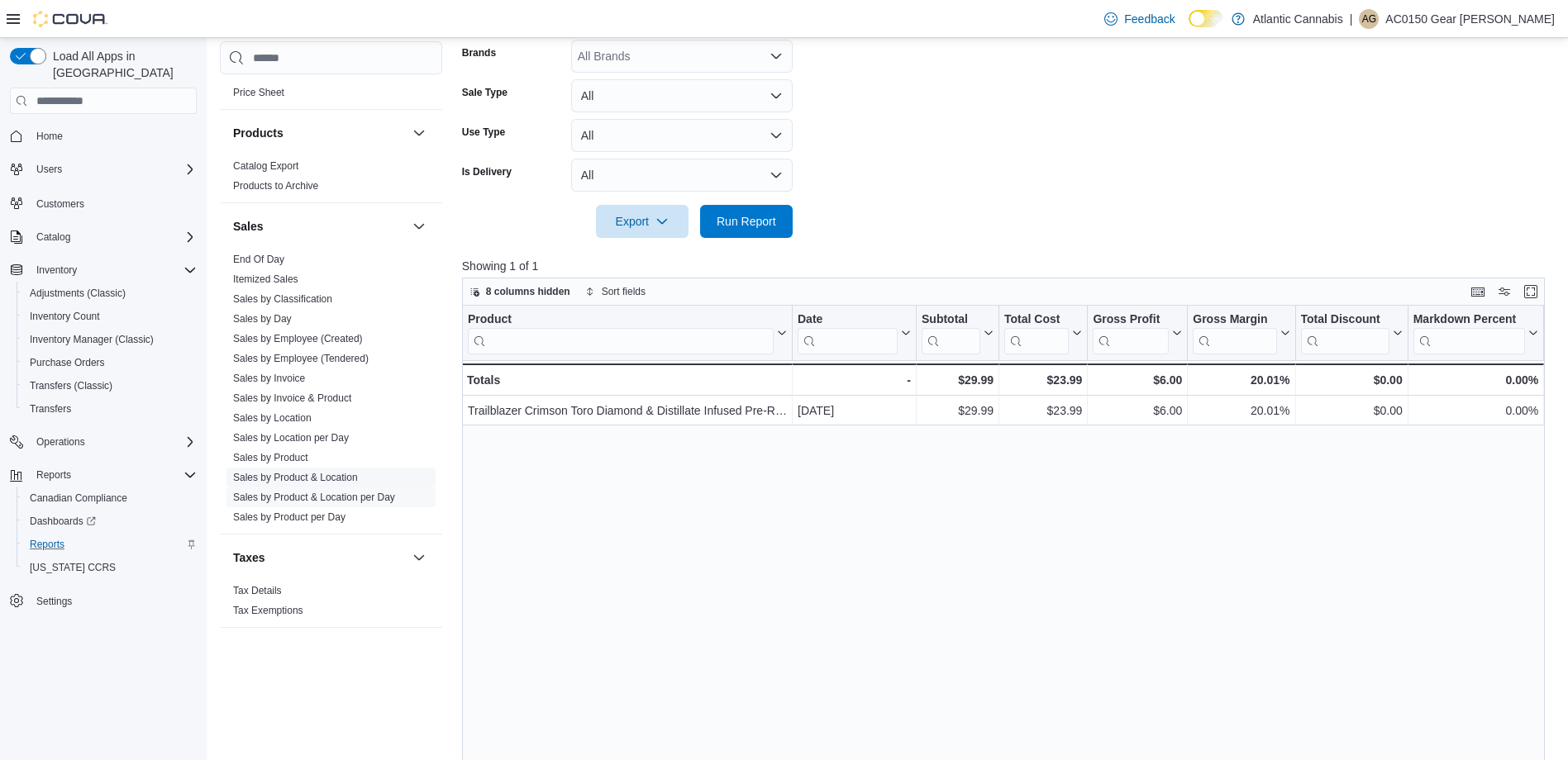
scroll to position [495, 0]
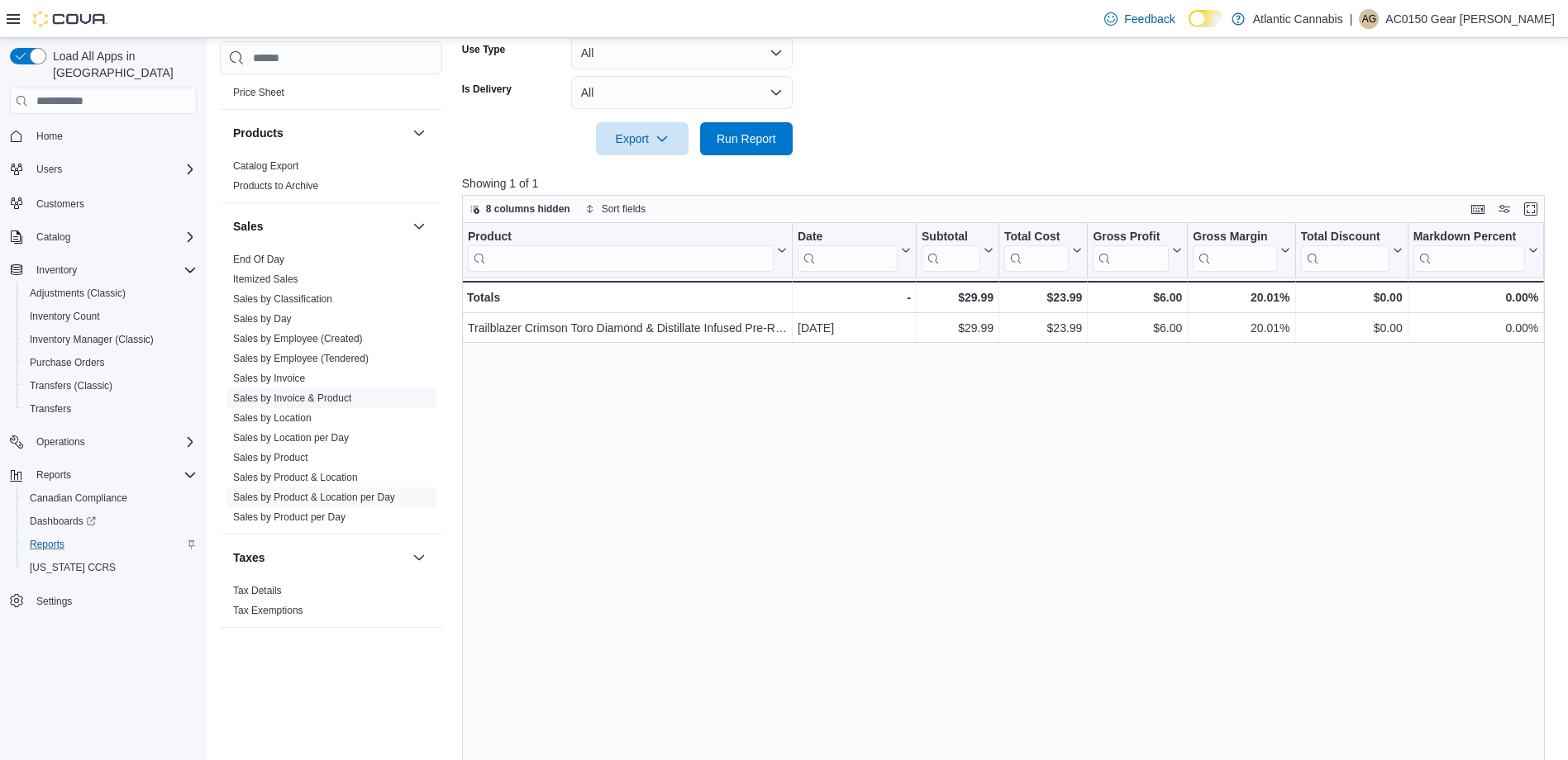
click at [339, 400] on link "Sales by Invoice & Product" at bounding box center [291, 397] width 119 height 12
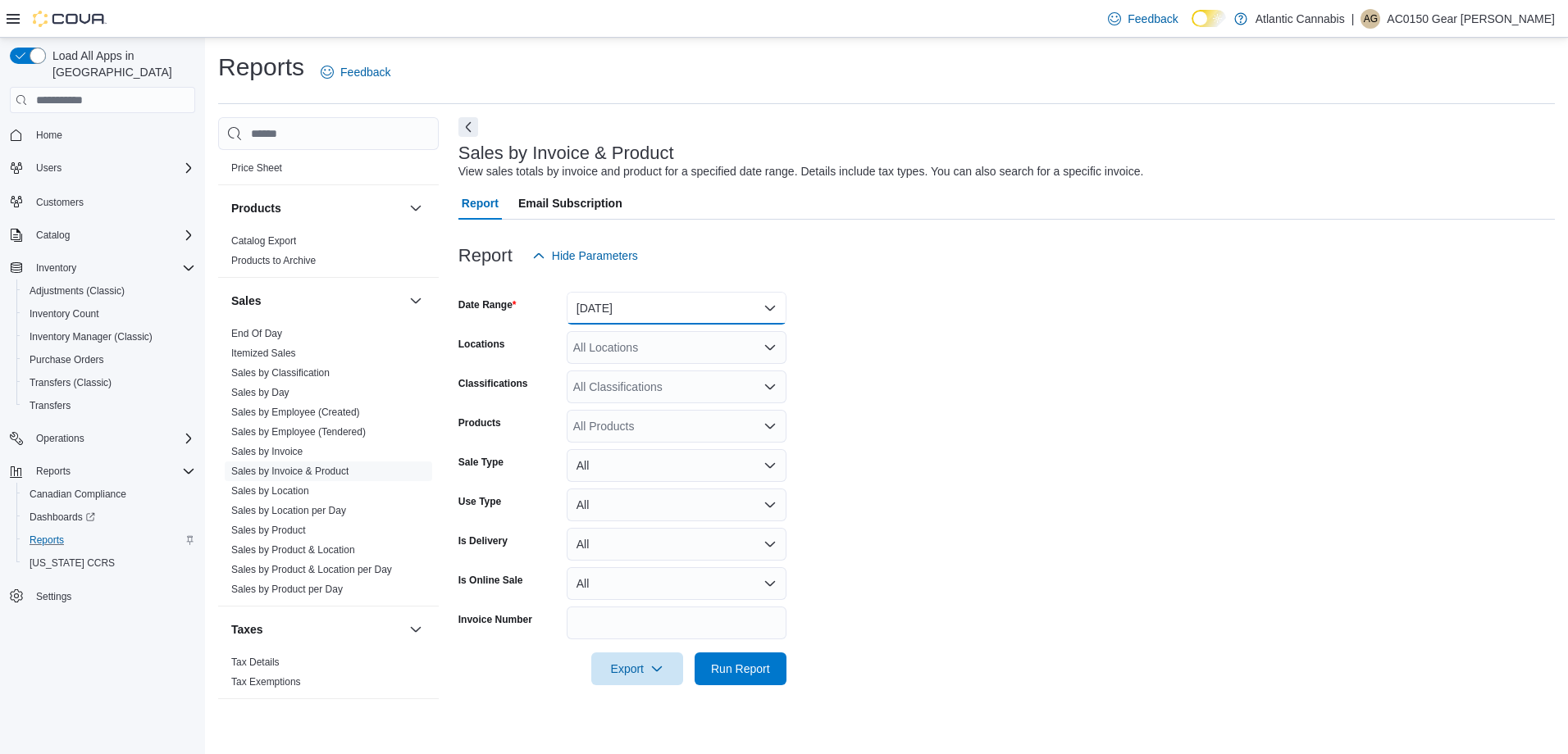
click at [631, 308] on button "[DATE]" at bounding box center [677, 308] width 219 height 33
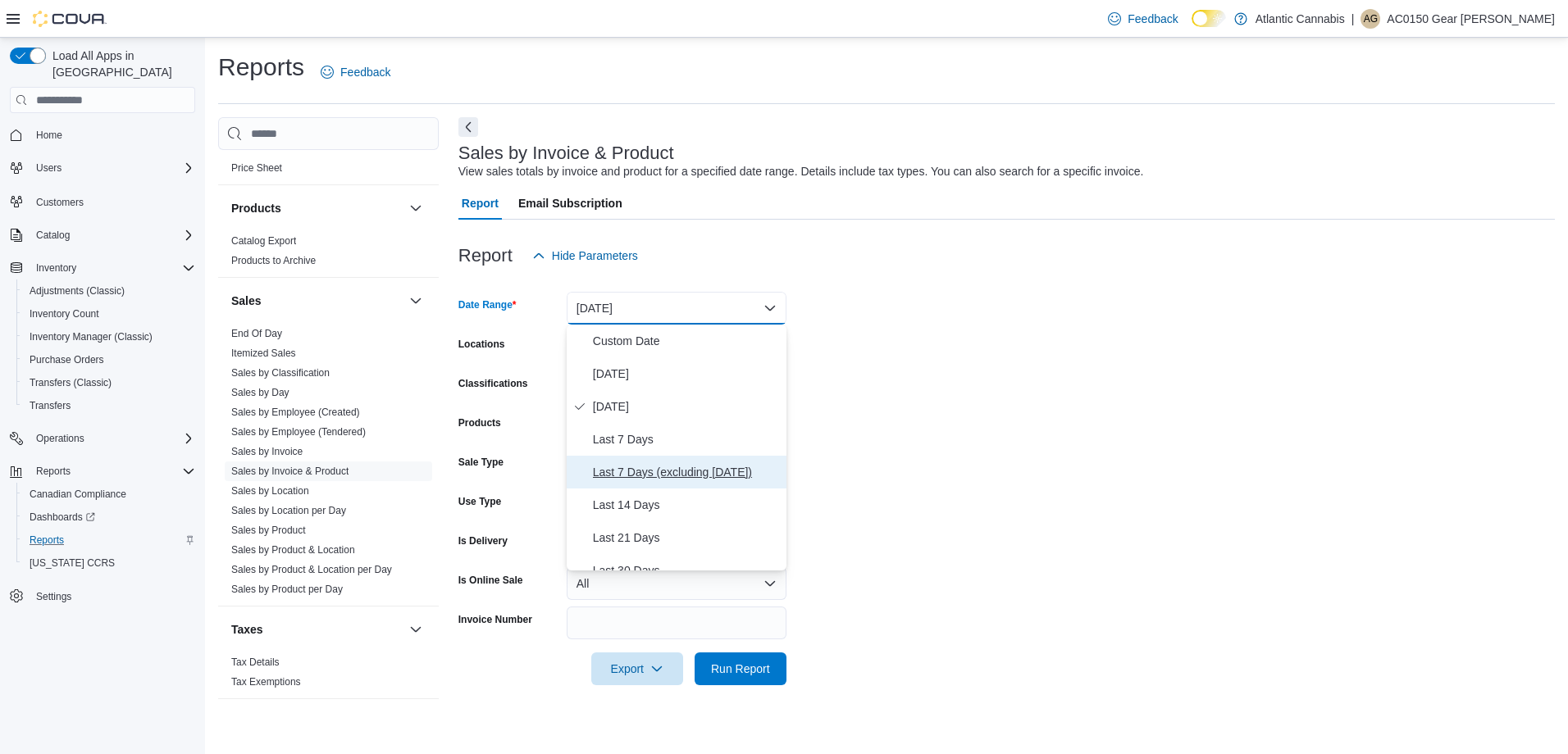
click at [673, 468] on span "Last 7 Days (excluding [DATE])" at bounding box center [685, 472] width 187 height 19
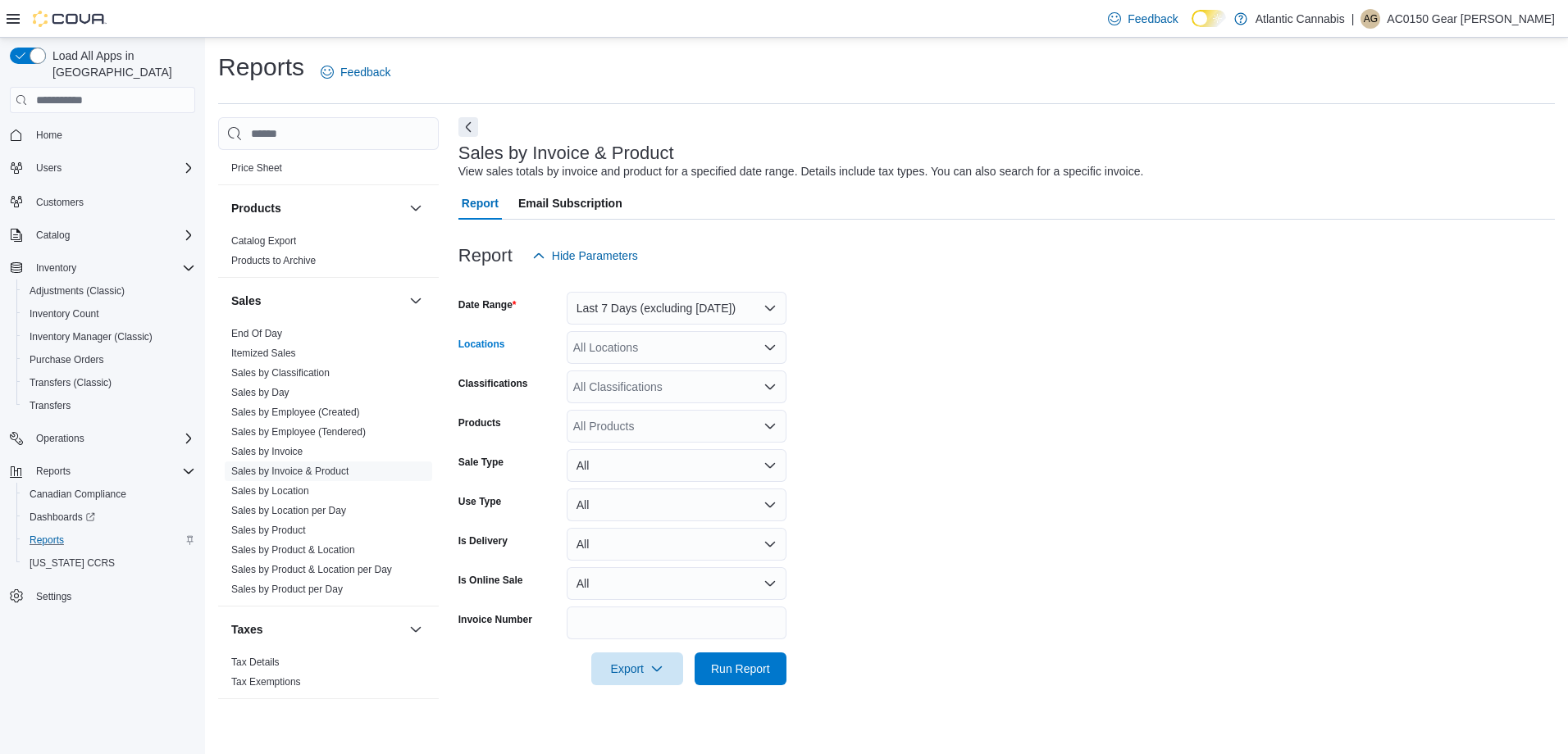
click at [659, 351] on div "All Locations" at bounding box center [677, 347] width 219 height 33
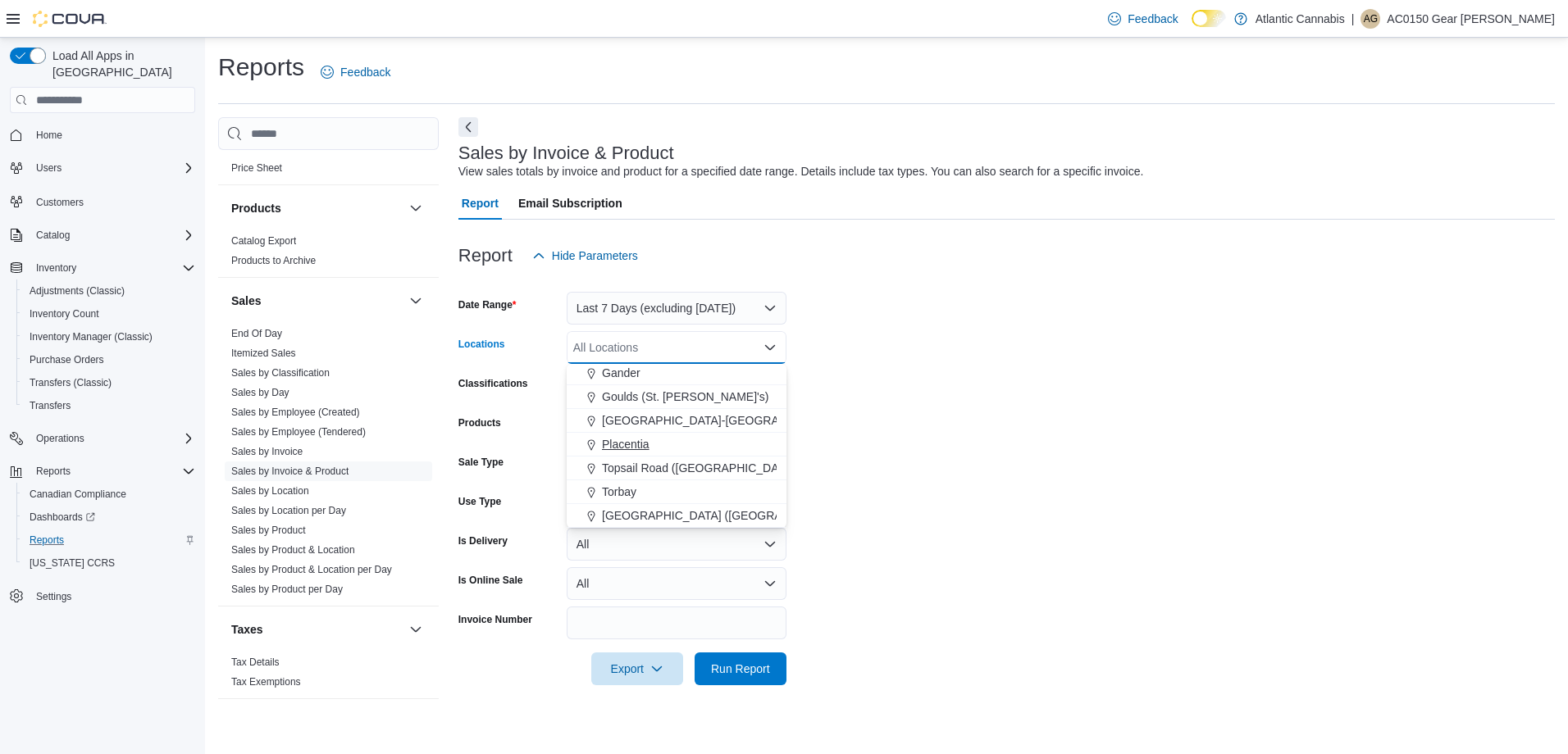
click at [639, 441] on span "Placentia" at bounding box center [626, 444] width 48 height 17
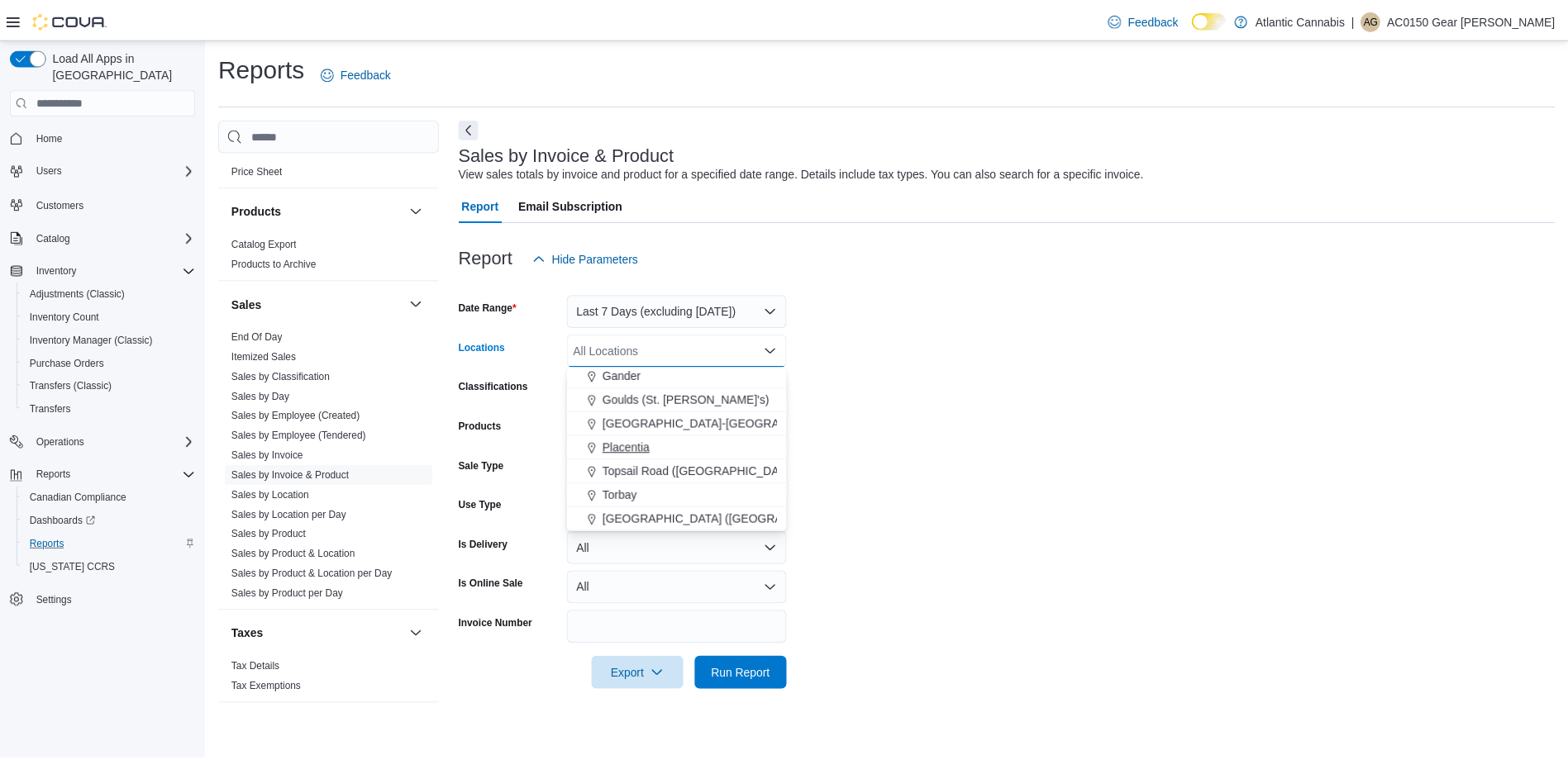
scroll to position [74, 0]
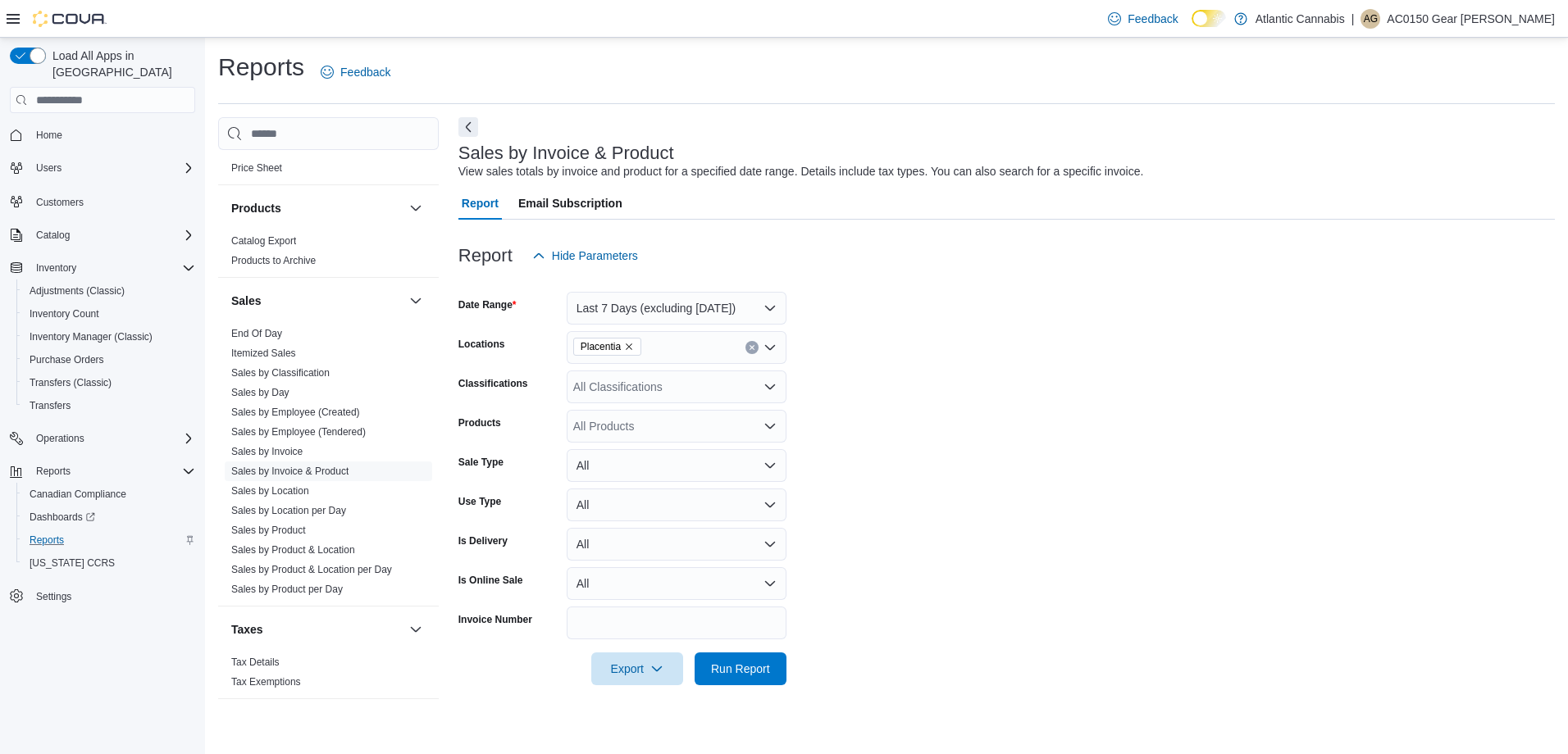
click at [952, 406] on form "Date Range Last 7 Days (excluding [DATE]) Locations Placentia Classifications A…" at bounding box center [1006, 478] width 1097 height 413
click at [642, 427] on div "All Products" at bounding box center [677, 426] width 219 height 33
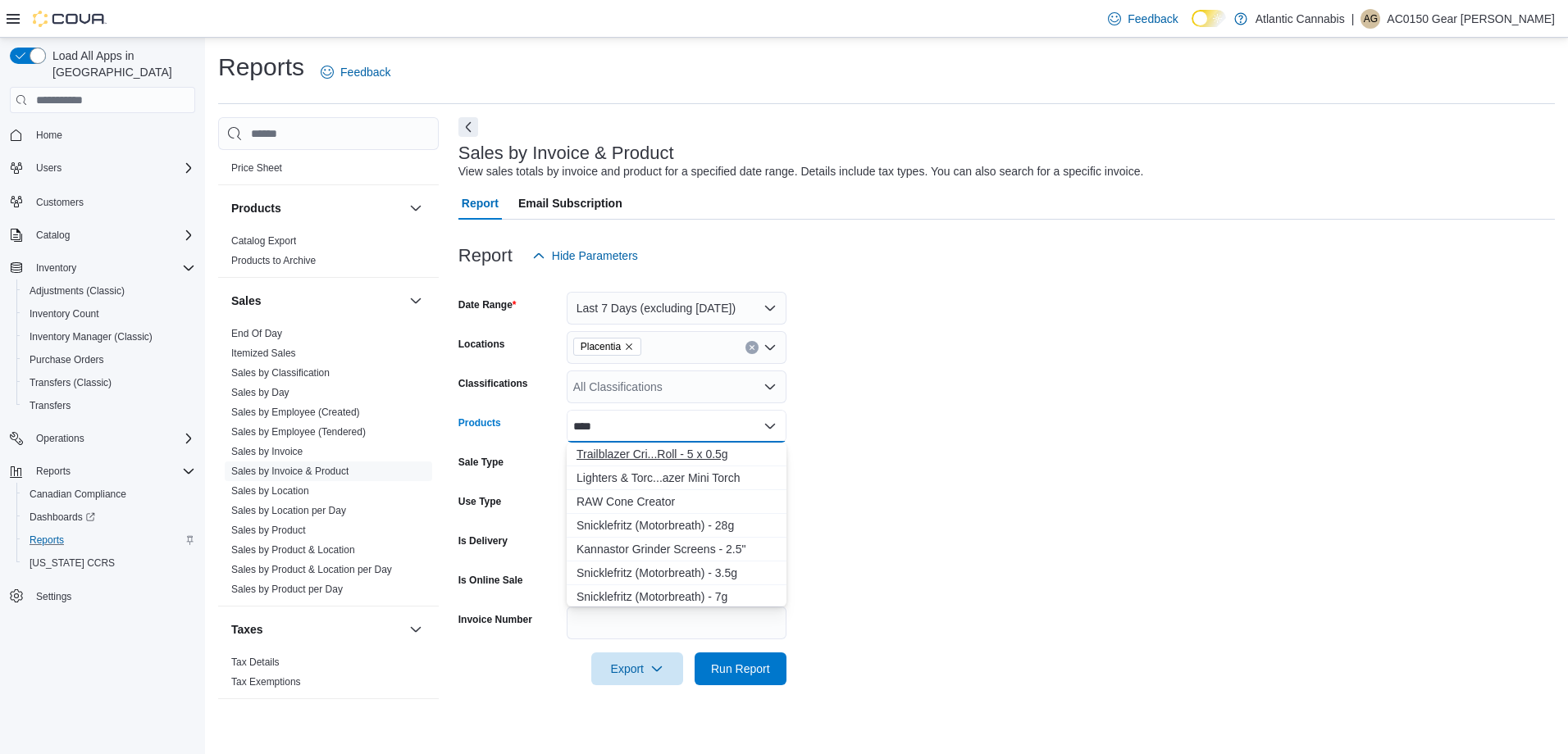
type input "****"
click at [637, 451] on div "Trailblazer Cri...Roll - 5 x 0.5g" at bounding box center [677, 453] width 200 height 17
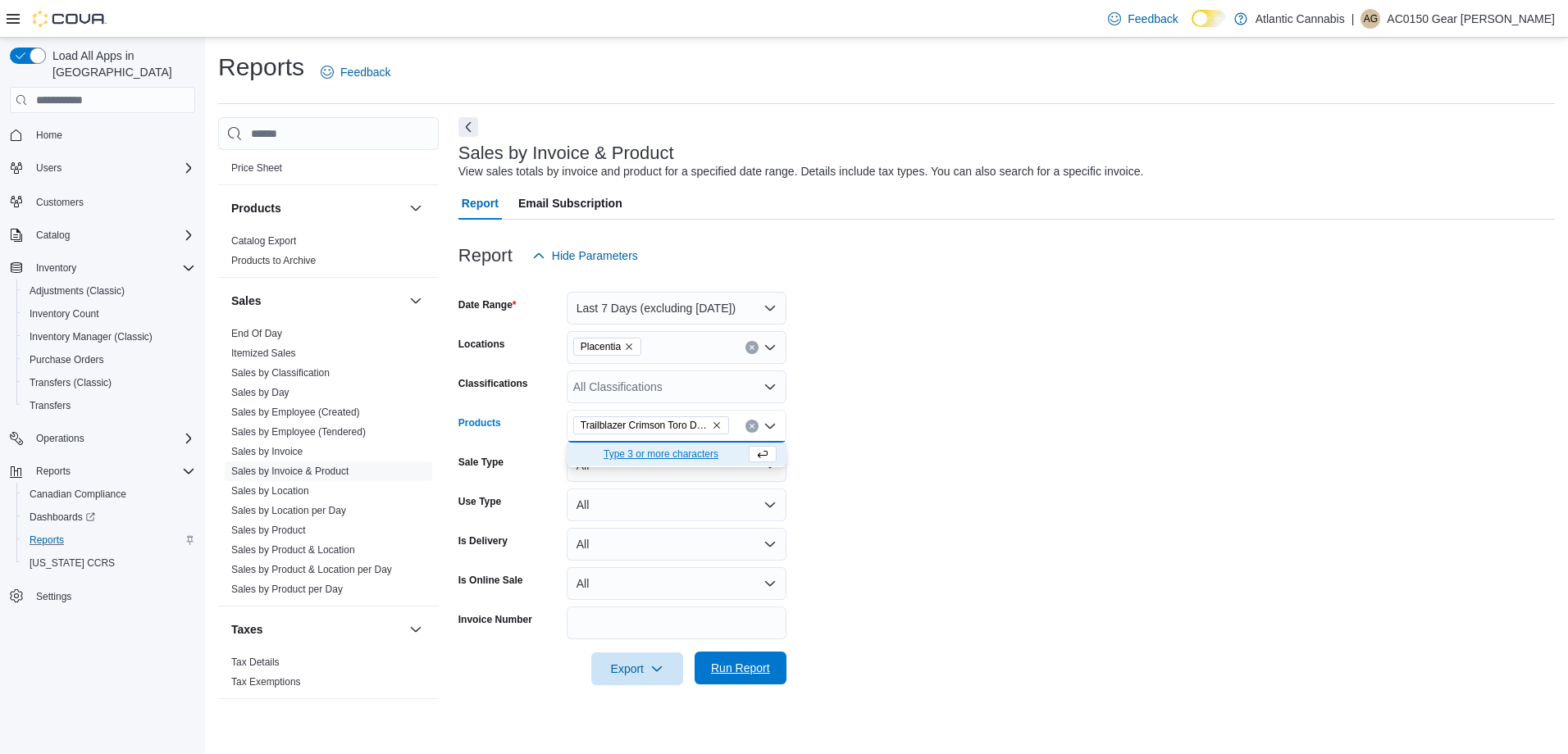
click at [763, 674] on span "Run Report" at bounding box center [740, 667] width 59 height 17
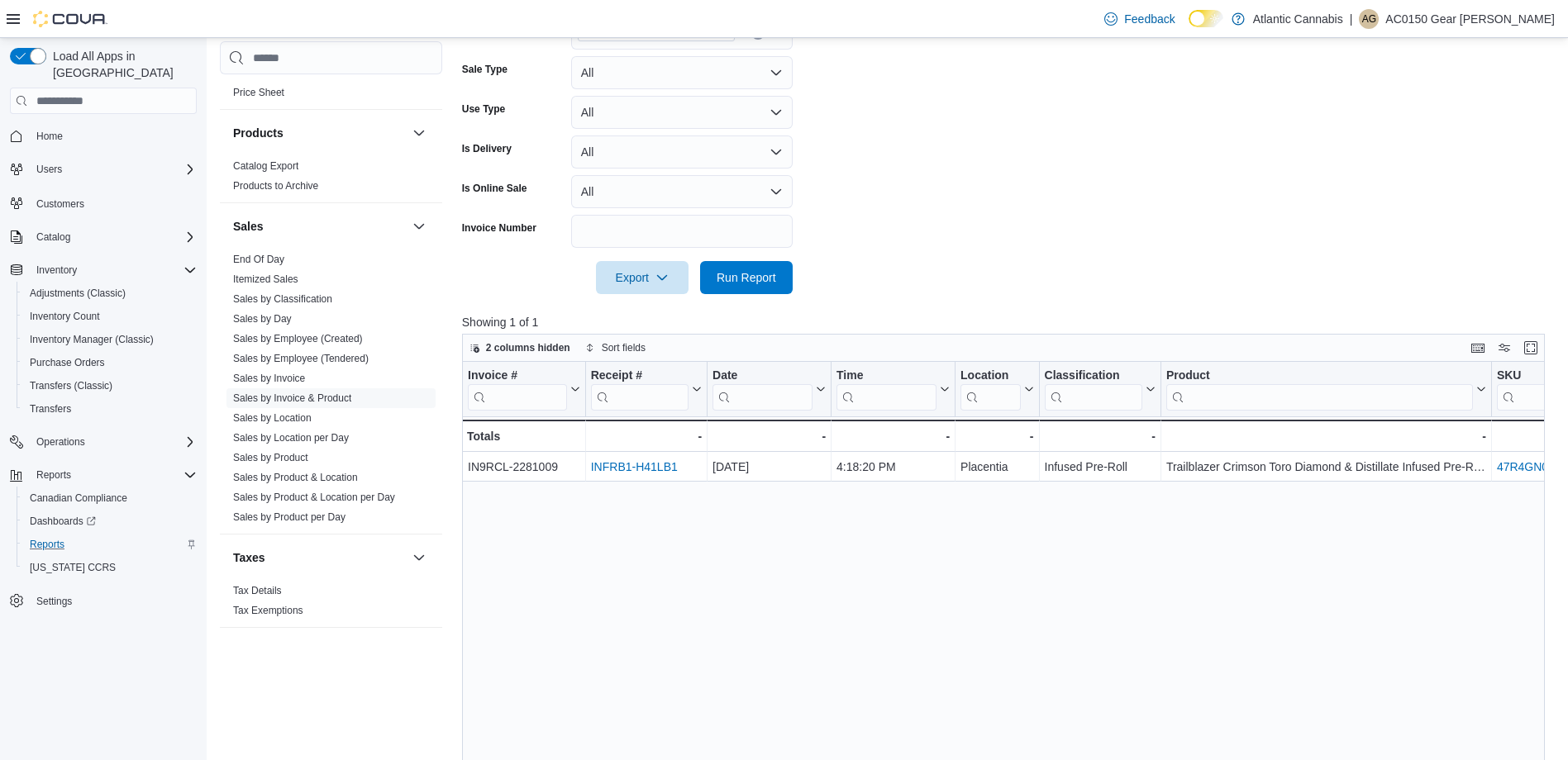
scroll to position [413, 0]
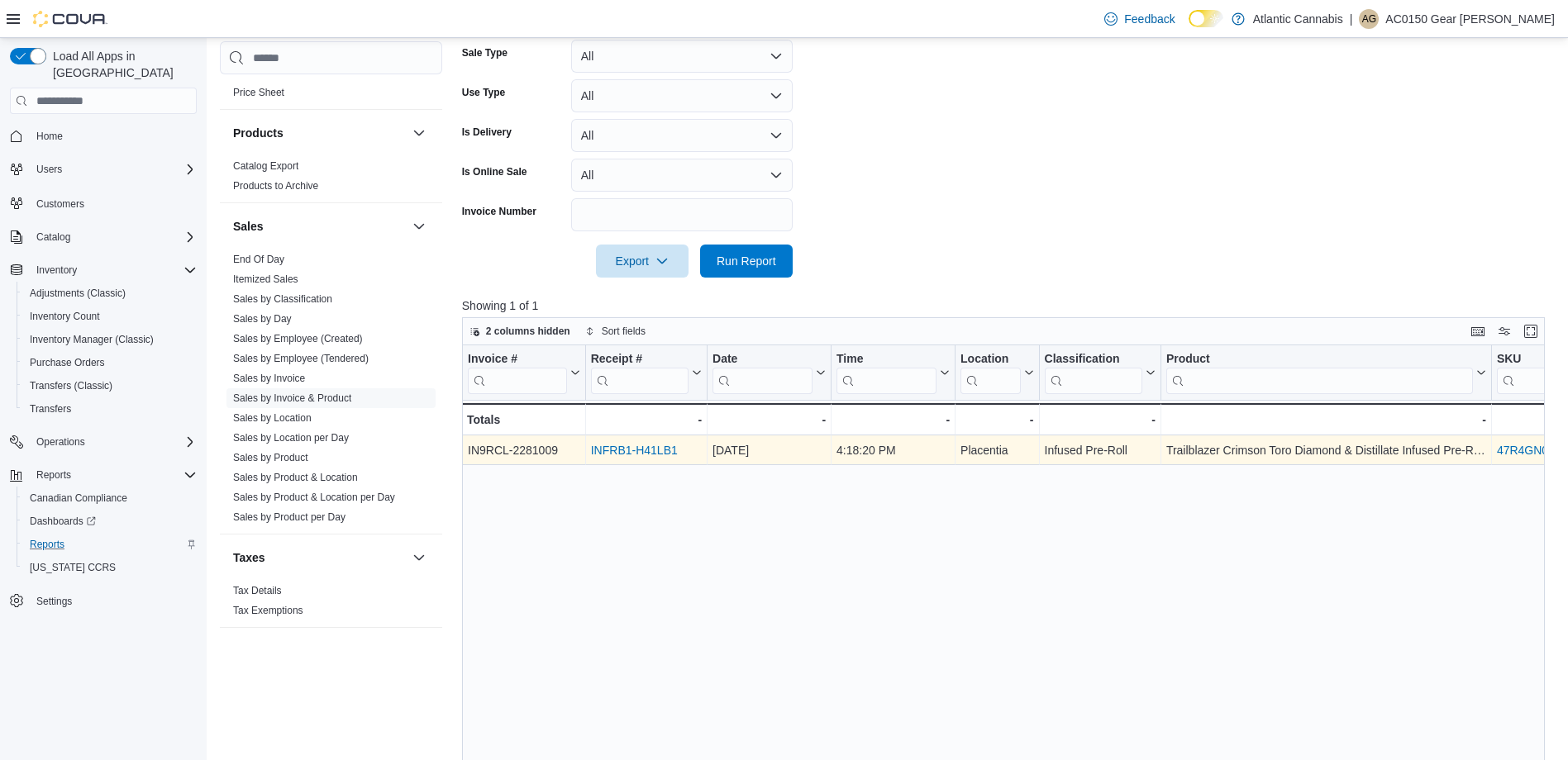
click at [649, 452] on link "INFRB1-H41LB1" at bounding box center [634, 450] width 86 height 13
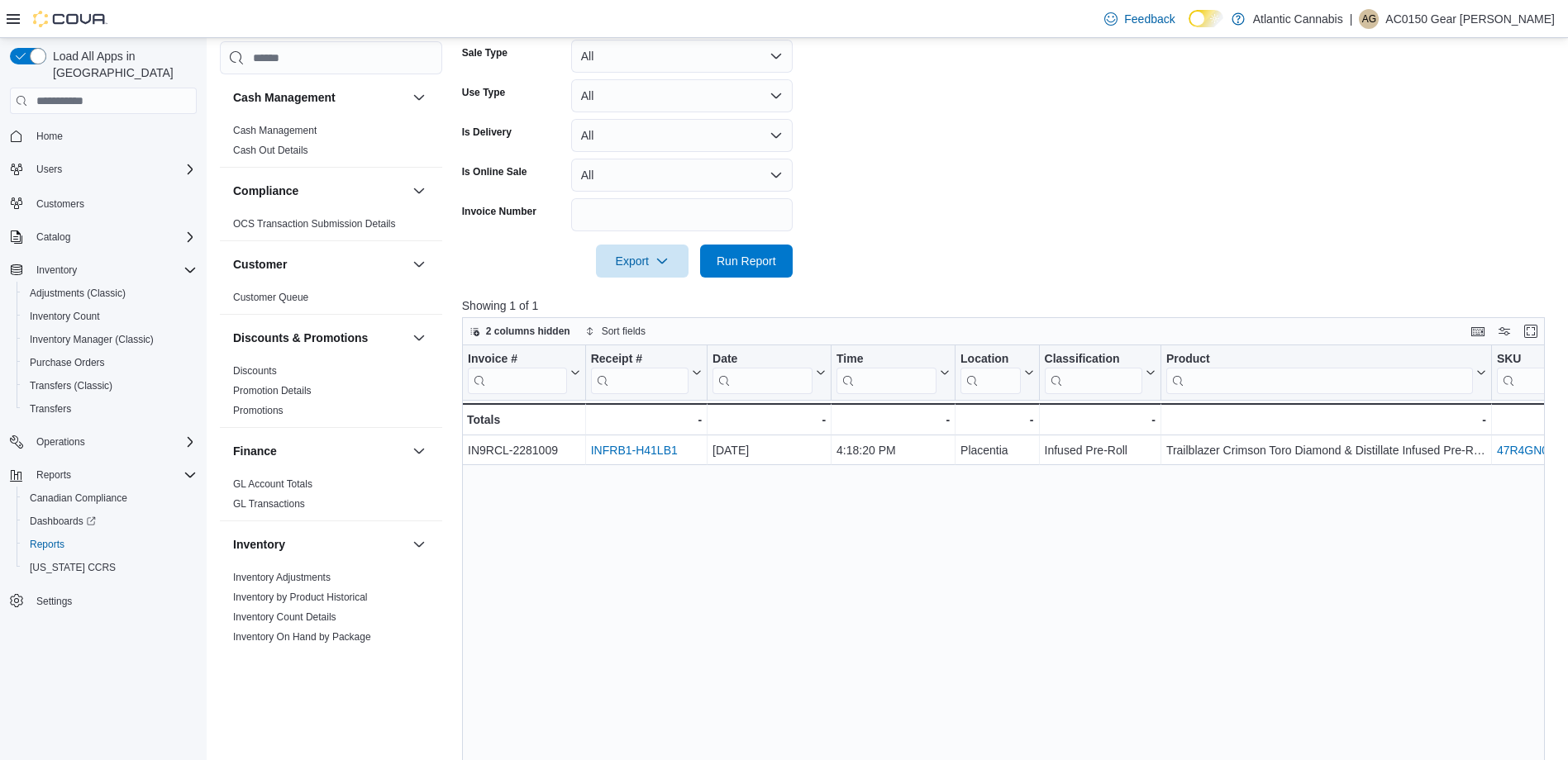
scroll to position [944, 0]
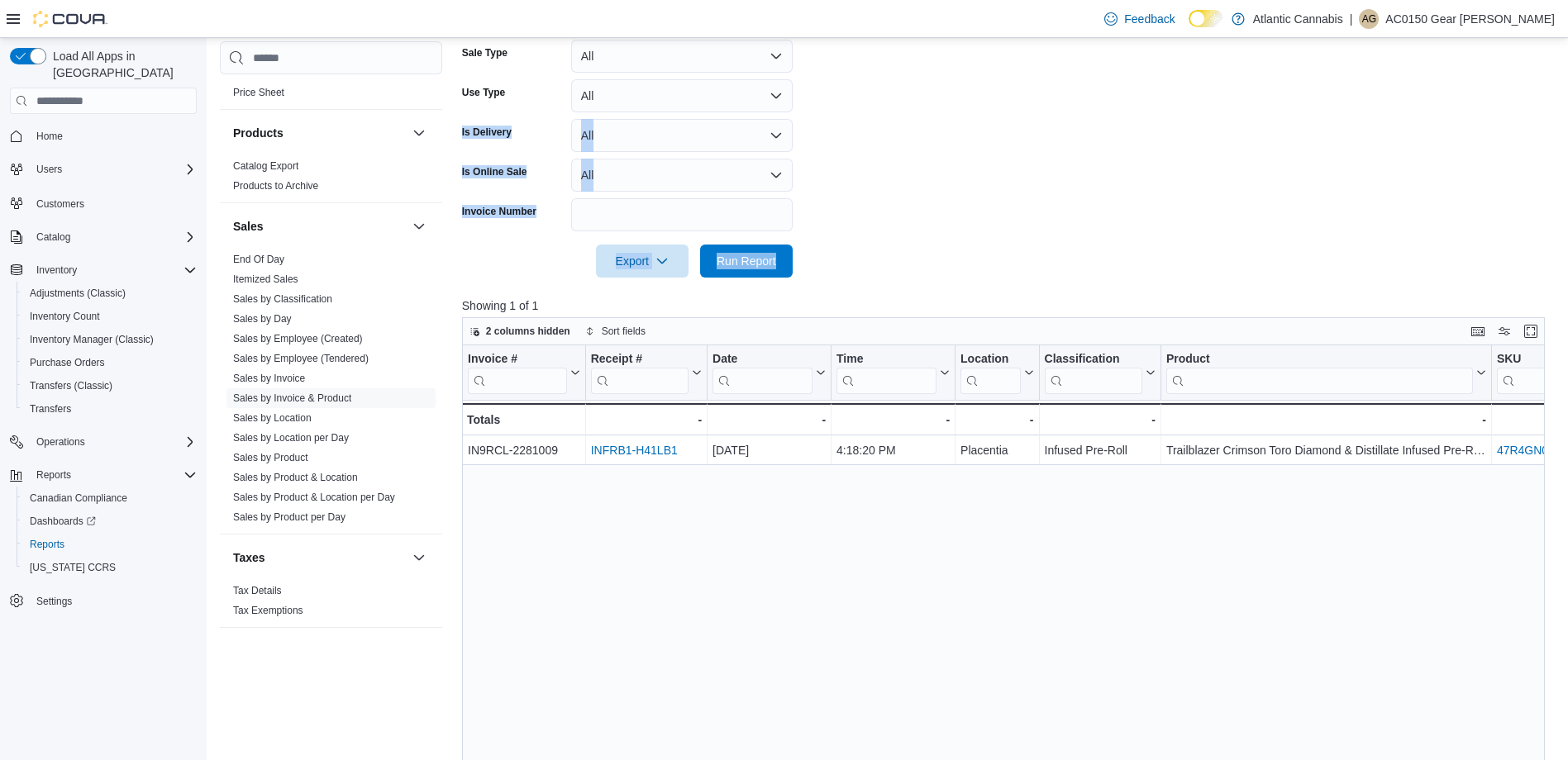
drag, startPoint x: 1316, startPoint y: 264, endPoint x: 727, endPoint y: -89, distance: 686.7
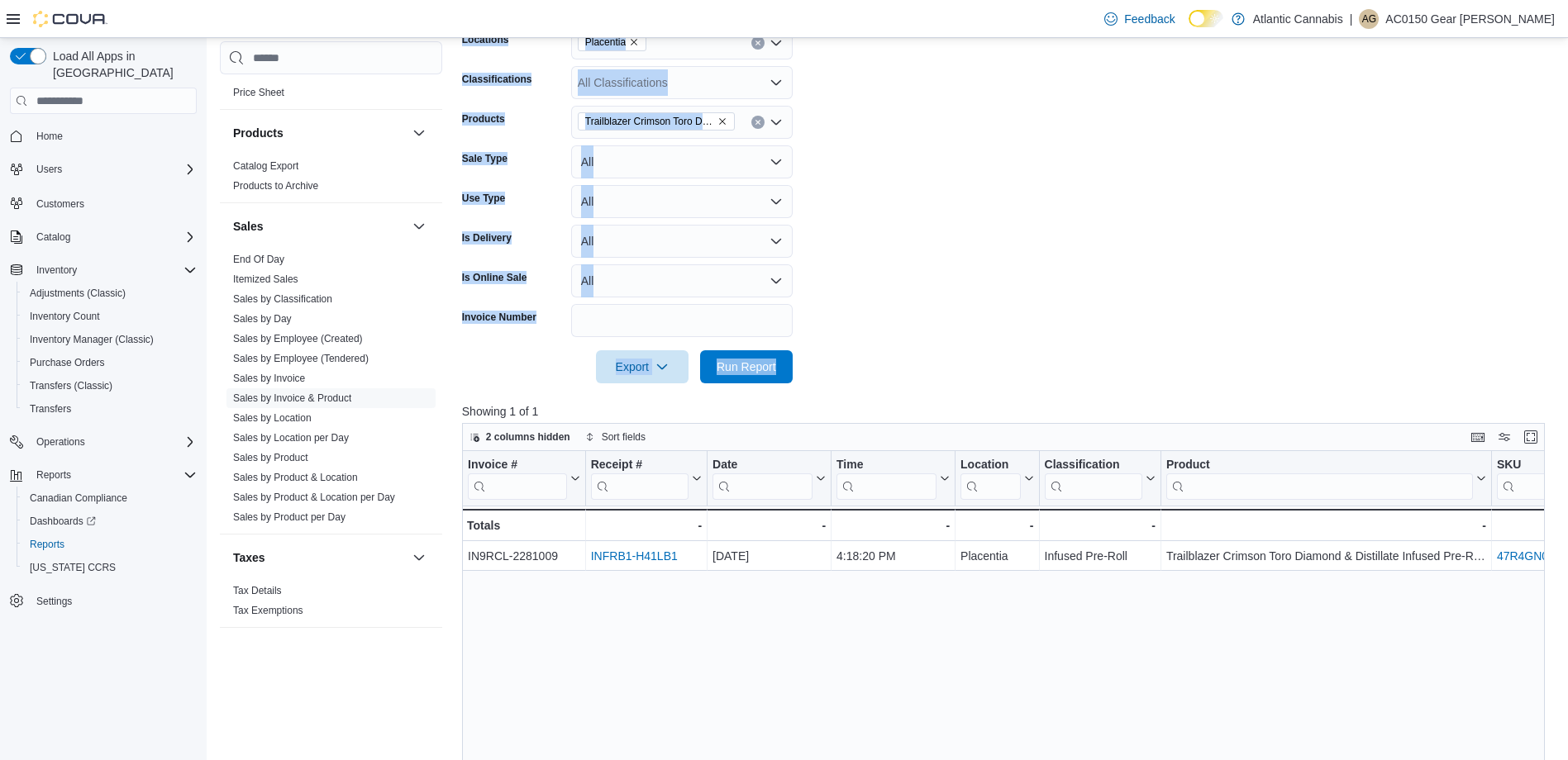
click at [0, 453] on html "Feedback Dark Mode Atlantic Cannabis | AG AC0150 Gear Mike Load All Apps in New…" at bounding box center [784, 72] width 1568 height 760
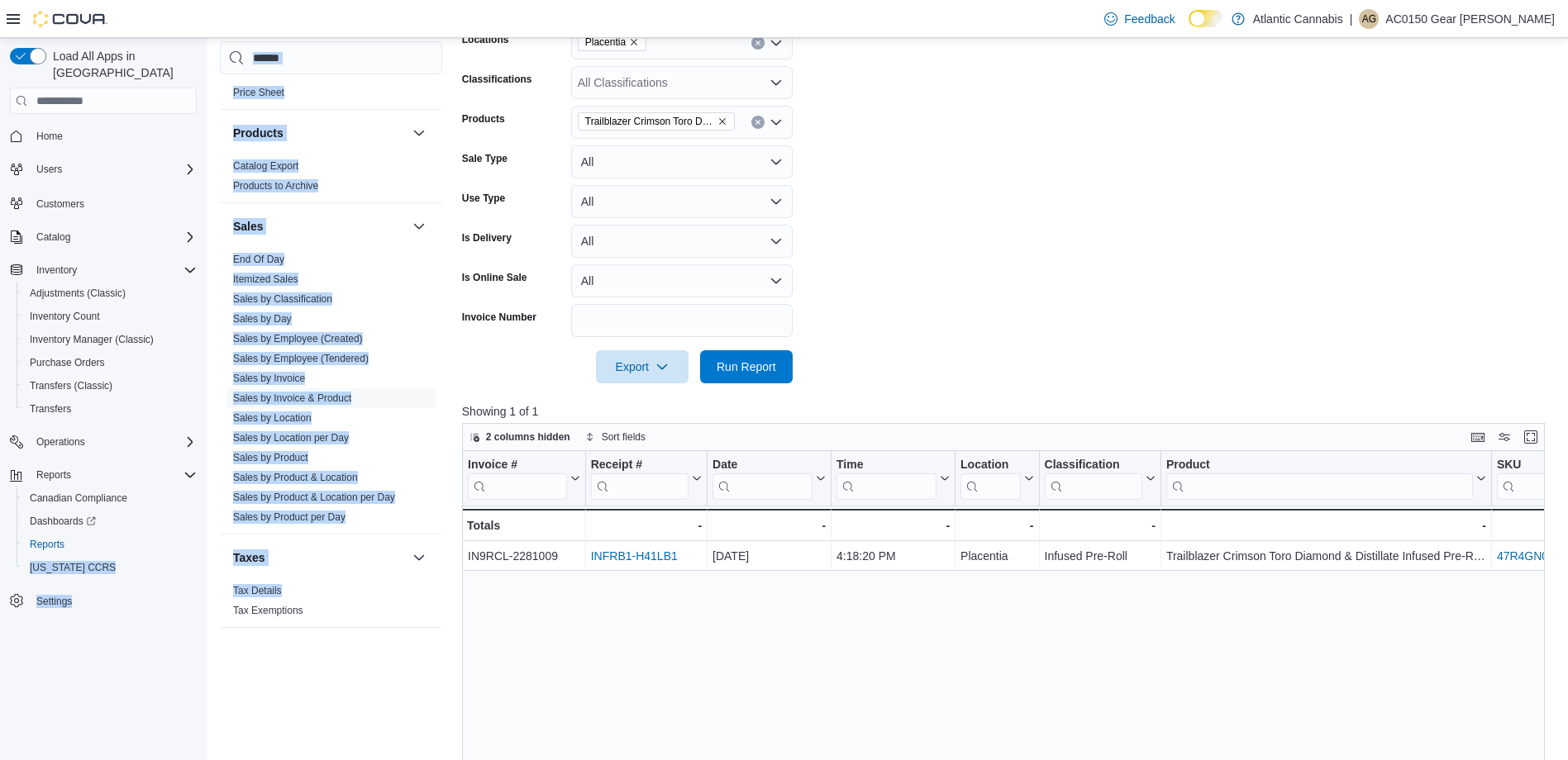
scroll to position [367, 0]
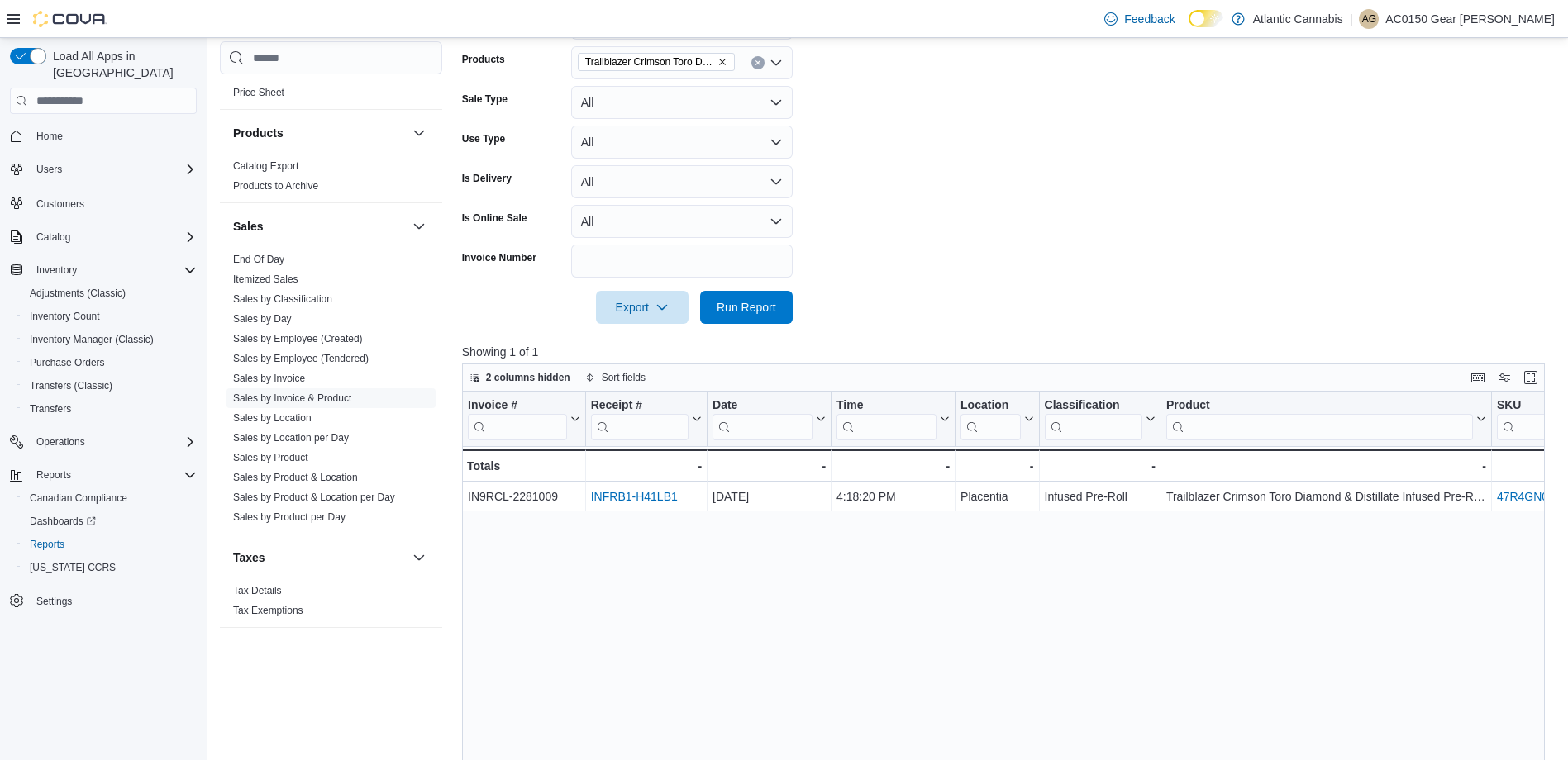
click at [1005, 292] on form "Date Range Last 7 Days (excluding today) Locations Placentia Classifications Al…" at bounding box center [1009, 115] width 1095 height 416
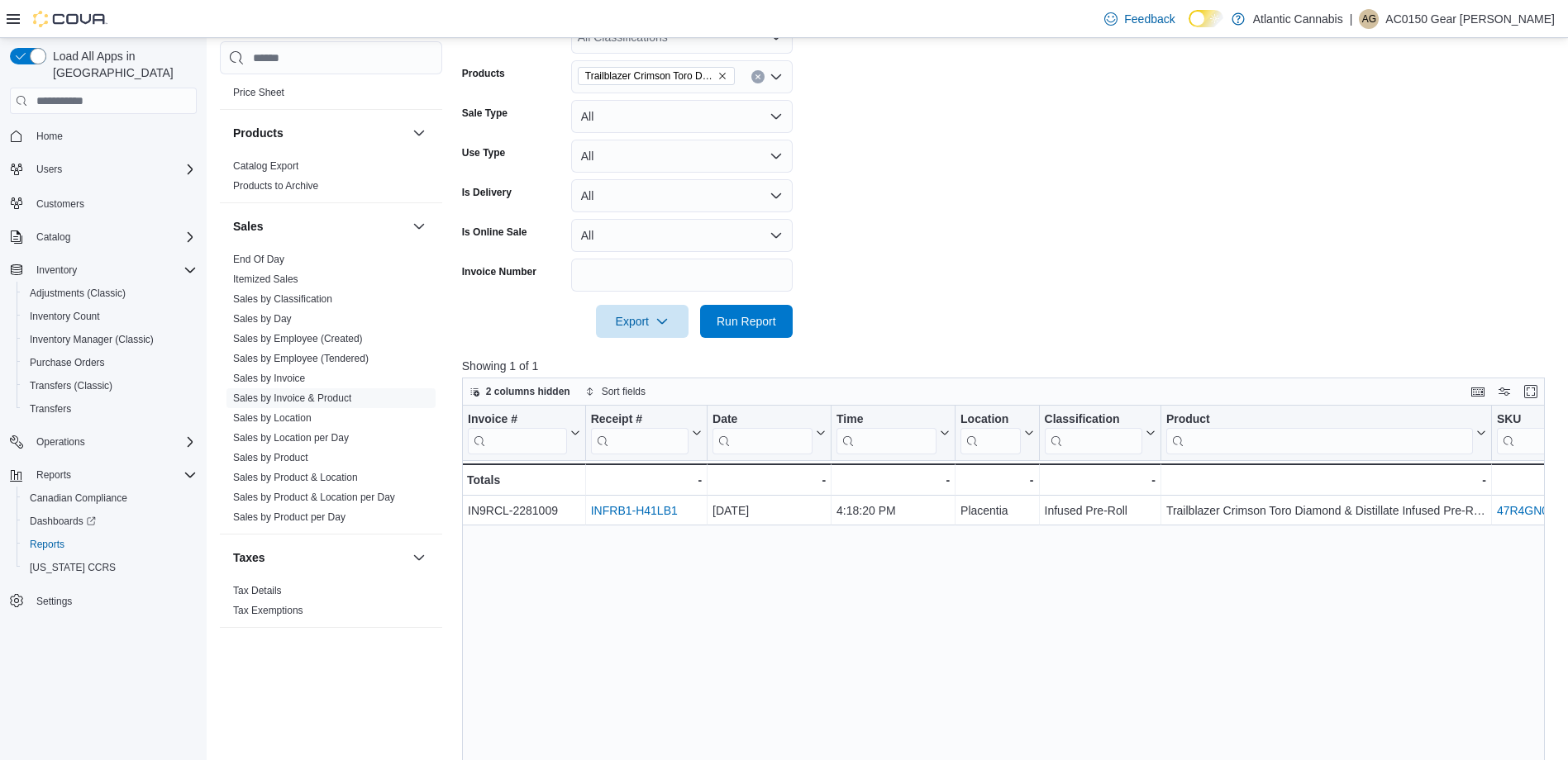
scroll to position [592, 0]
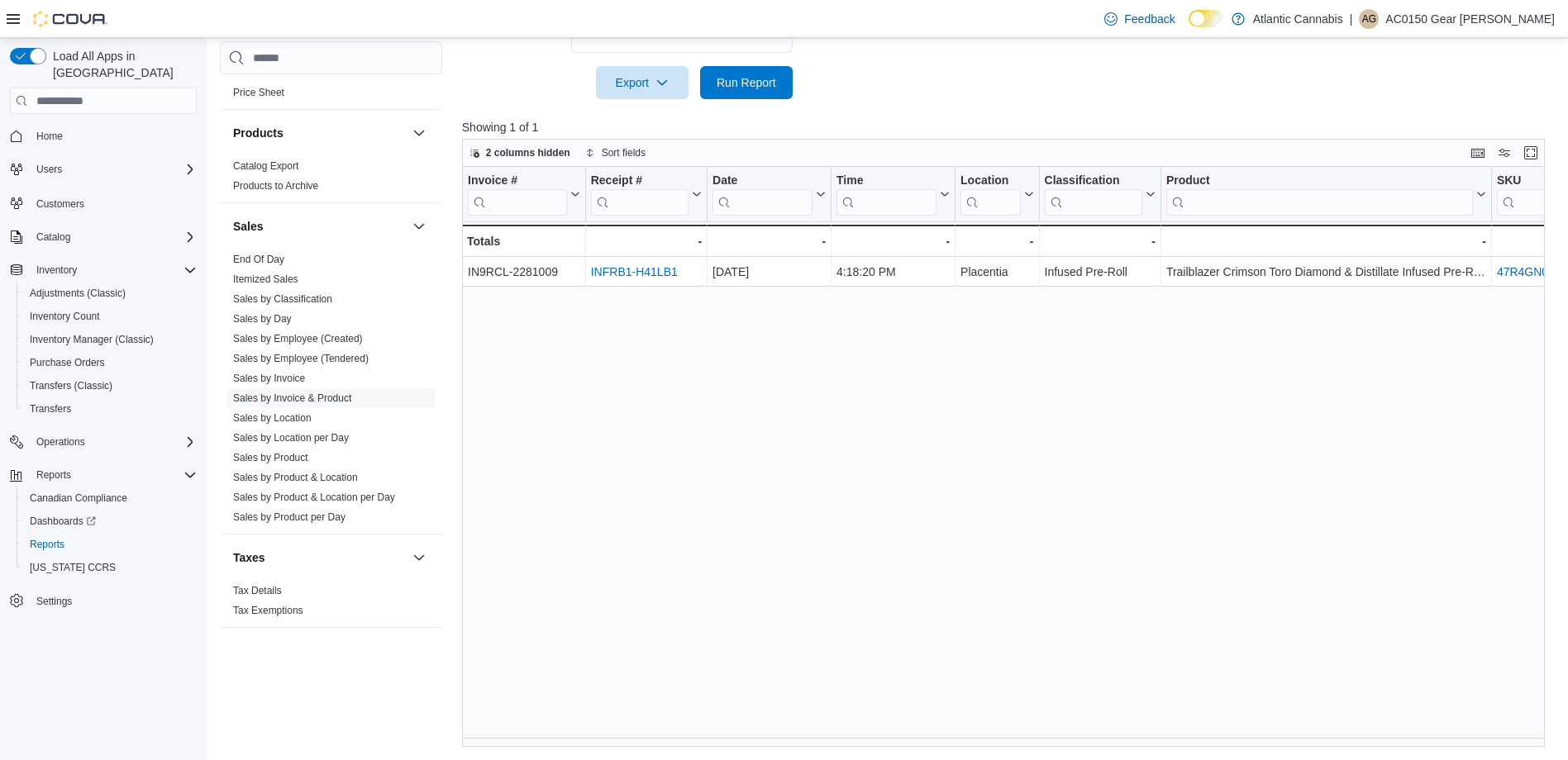
click at [1363, 518] on div "Invoice # Click to view column header actions Receipt # Click to view column he…" at bounding box center [1009, 456] width 1095 height 580
click at [892, 429] on div "Invoice # Click to view column header actions Receipt # Click to view column he…" at bounding box center [1009, 456] width 1095 height 580
click at [908, 454] on div "Invoice # Click to view column header actions Receipt # Click to view column he…" at bounding box center [1009, 456] width 1095 height 580
click at [1080, 467] on div "Invoice # Click to view column header actions Receipt # Click to view column he…" at bounding box center [1009, 456] width 1095 height 580
click at [1064, 492] on div "Invoice # Click to view column header actions Receipt # Click to view column he…" at bounding box center [1009, 456] width 1095 height 580
